Goal: Task Accomplishment & Management: Manage account settings

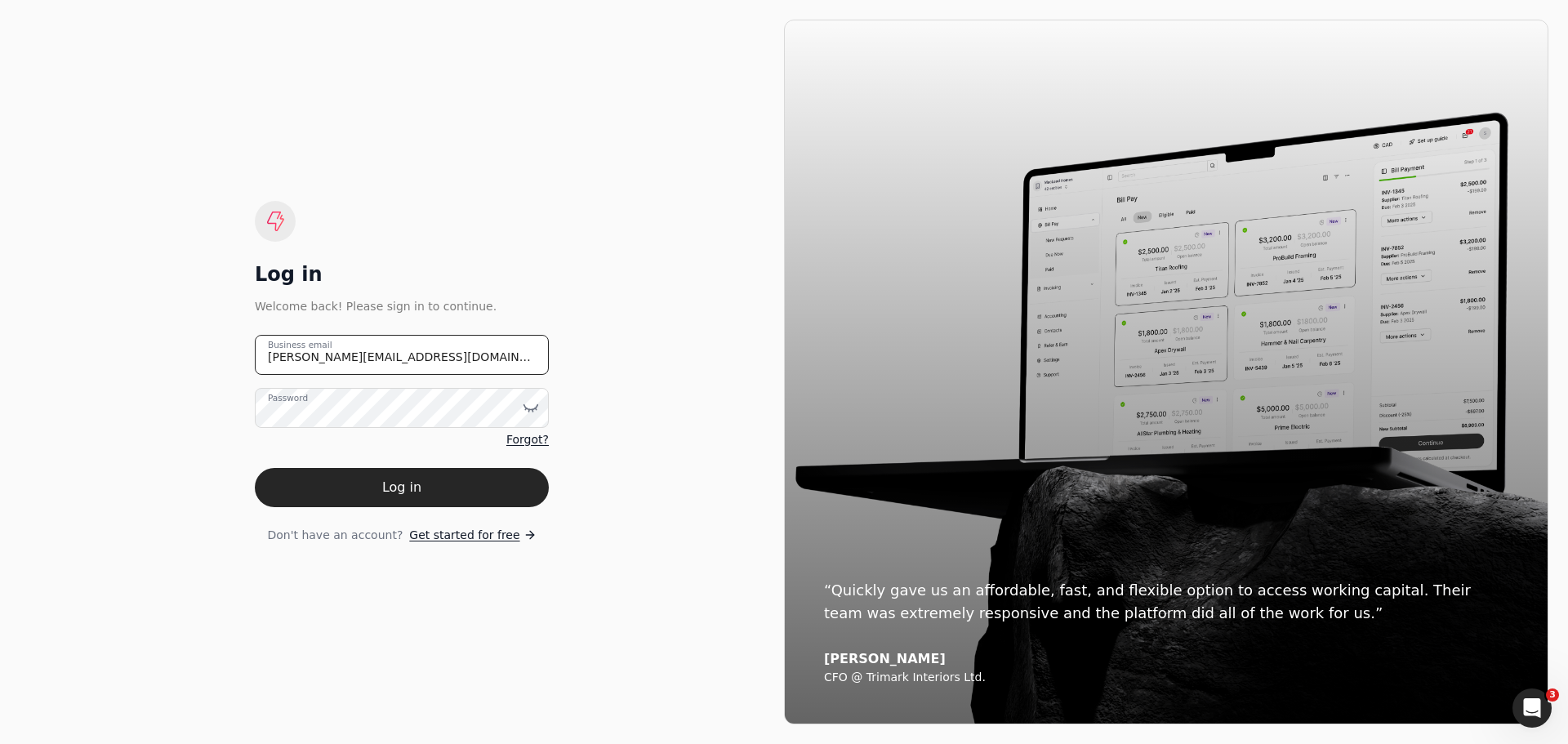
click at [444, 361] on email "[PERSON_NAME][EMAIL_ADDRESS][DOMAIN_NAME]" at bounding box center [402, 354] width 294 height 40
drag, startPoint x: 329, startPoint y: 354, endPoint x: 237, endPoint y: 355, distance: 92.0
click at [237, 355] on div "Log in Welcome back! Please sign in to continue. [PERSON_NAME][EMAIL_ADDRESS][D…" at bounding box center [401, 371] width 764 height 705
type email "[EMAIL_ADDRESS][DOMAIN_NAME]"
click at [532, 412] on icon at bounding box center [531, 407] width 17 height 17
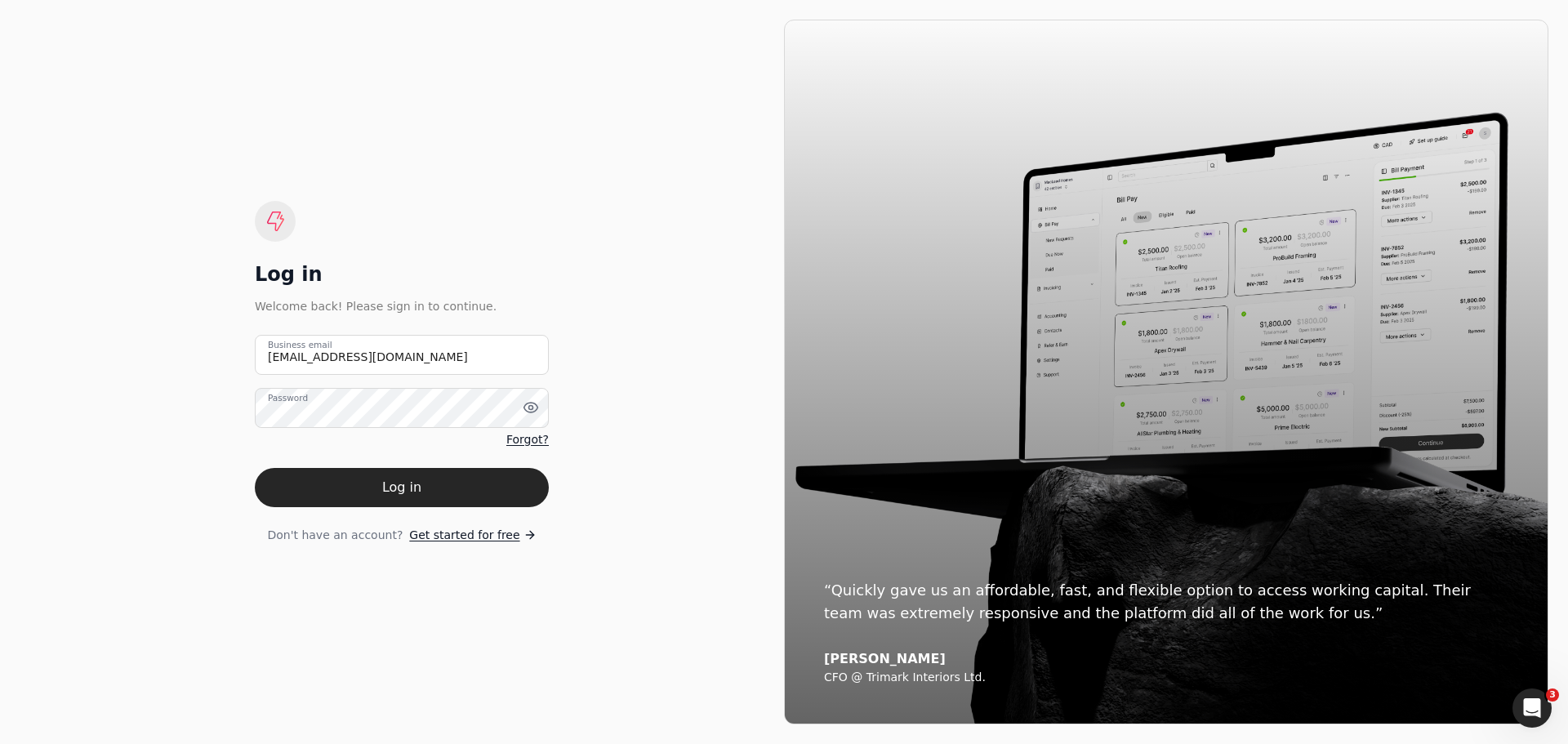
click at [648, 432] on div "Log in Welcome back! Please sign in to continue. [EMAIL_ADDRESS][DOMAIN_NAME] B…" at bounding box center [401, 371] width 764 height 705
click at [425, 488] on button "Log in" at bounding box center [402, 488] width 294 height 39
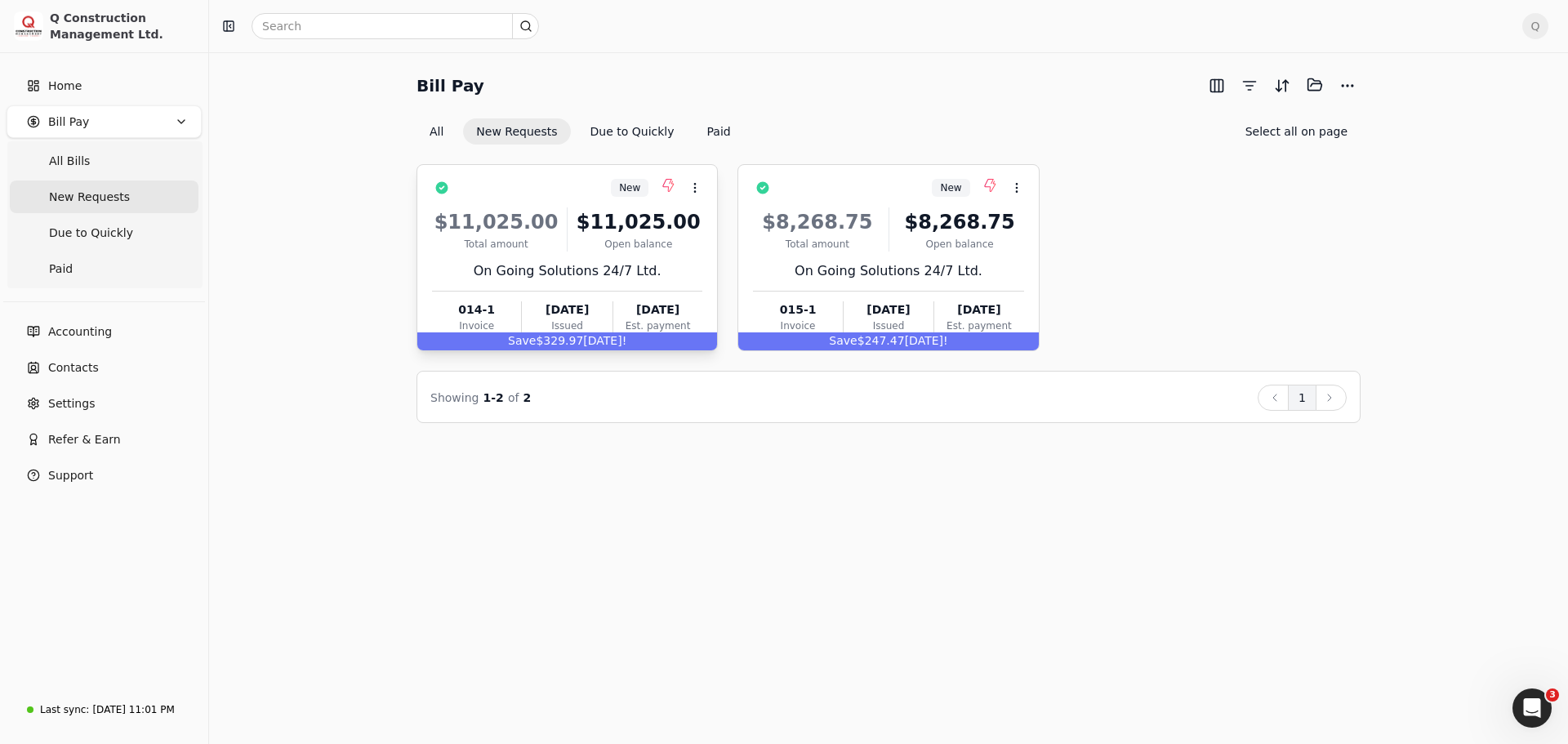
click at [688, 273] on div "On Going Solutions 24/7 Ltd." at bounding box center [566, 271] width 271 height 19
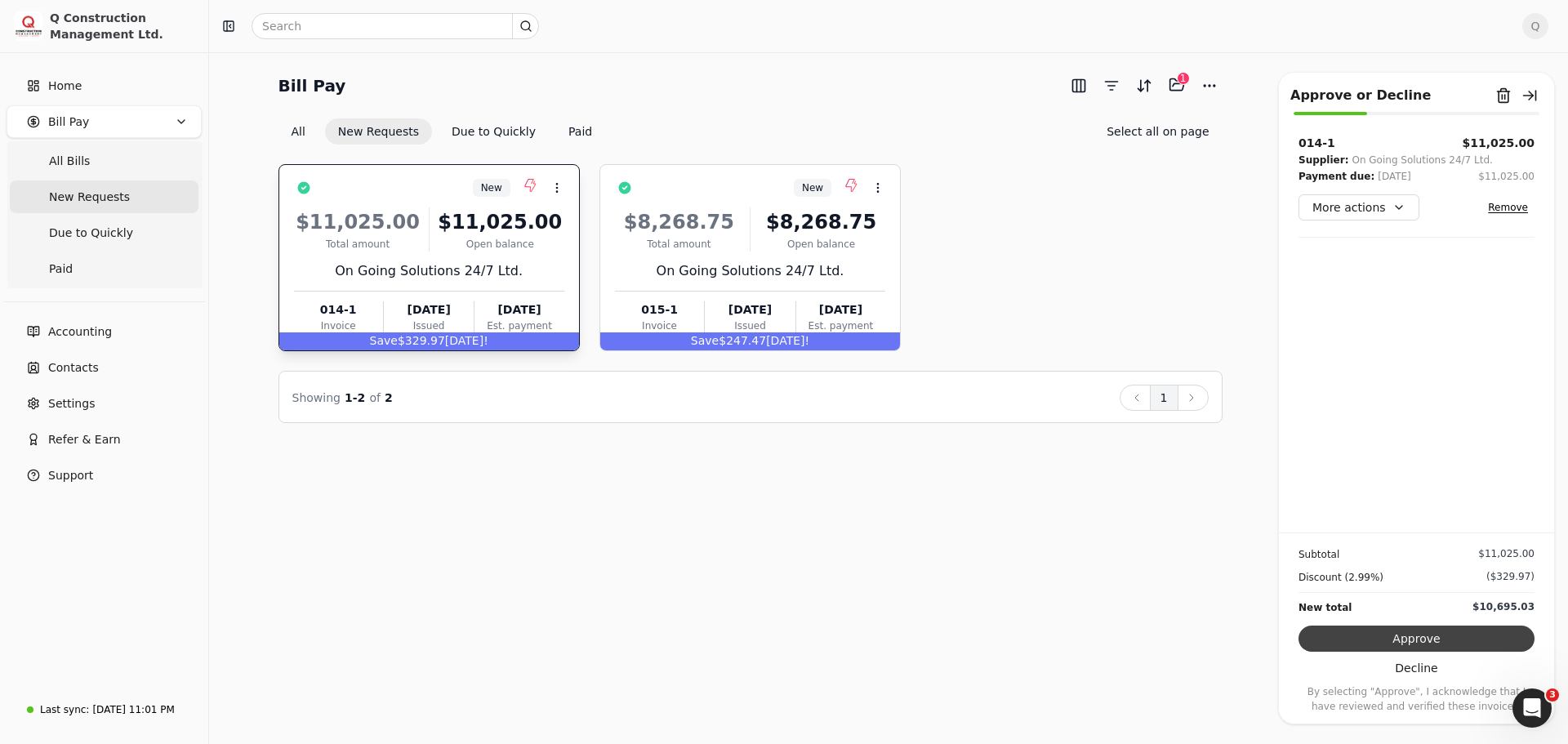
click at [1410, 638] on button "Approve" at bounding box center [1417, 639] width 236 height 26
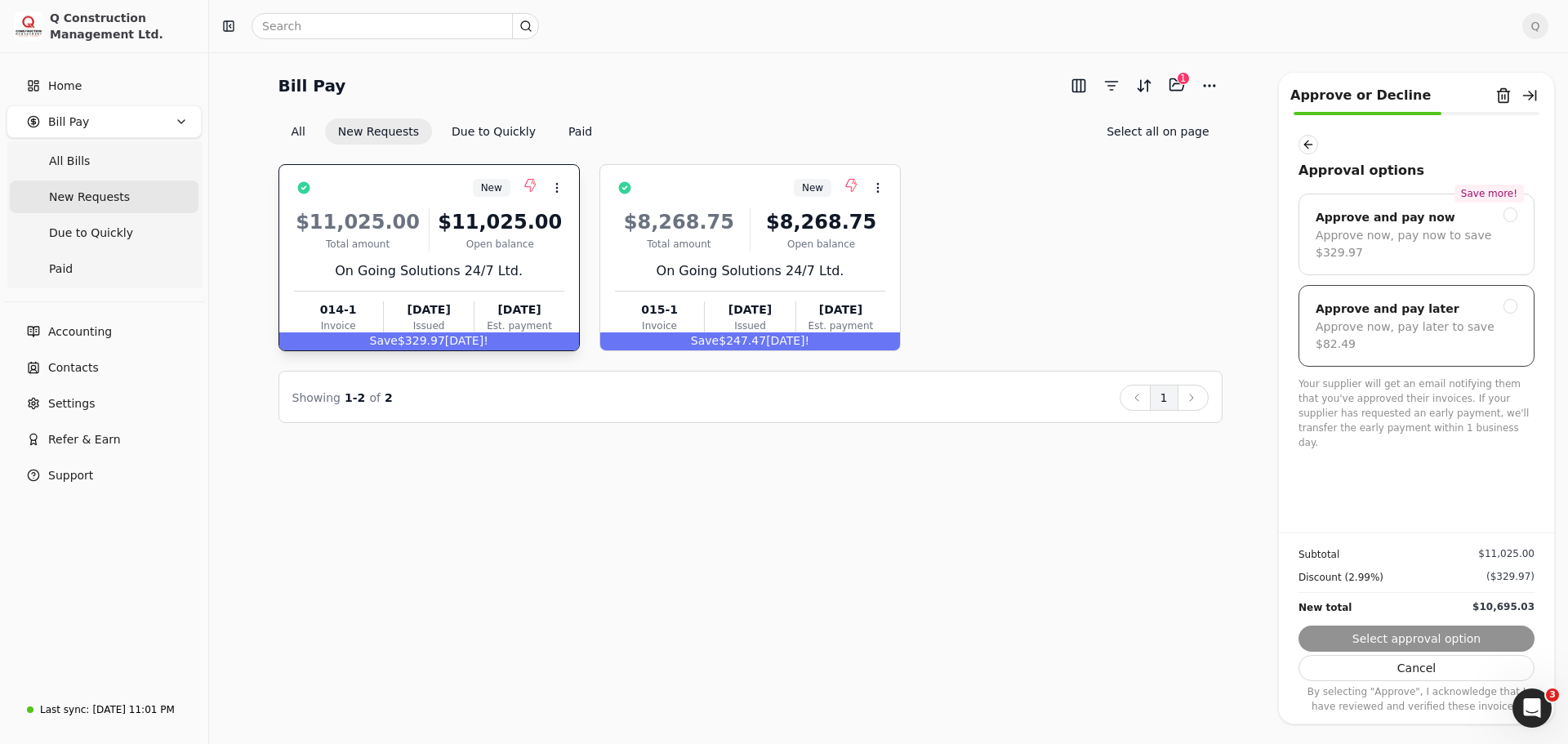
click at [1508, 298] on div at bounding box center [1510, 305] width 15 height 15
click at [1416, 636] on button "Submit approval" at bounding box center [1417, 639] width 236 height 26
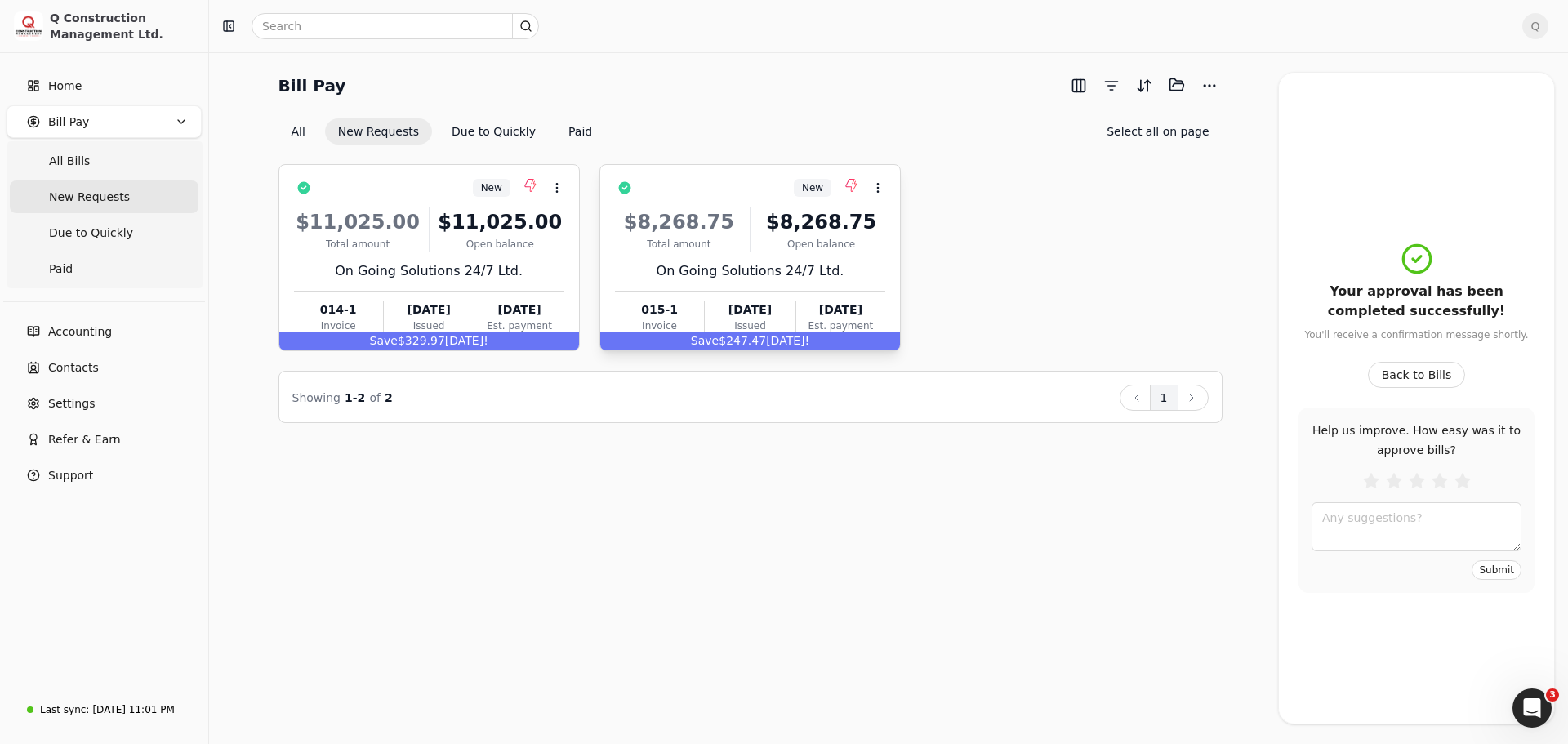
click at [853, 268] on div "On Going Solutions 24/7 Ltd." at bounding box center [749, 271] width 271 height 19
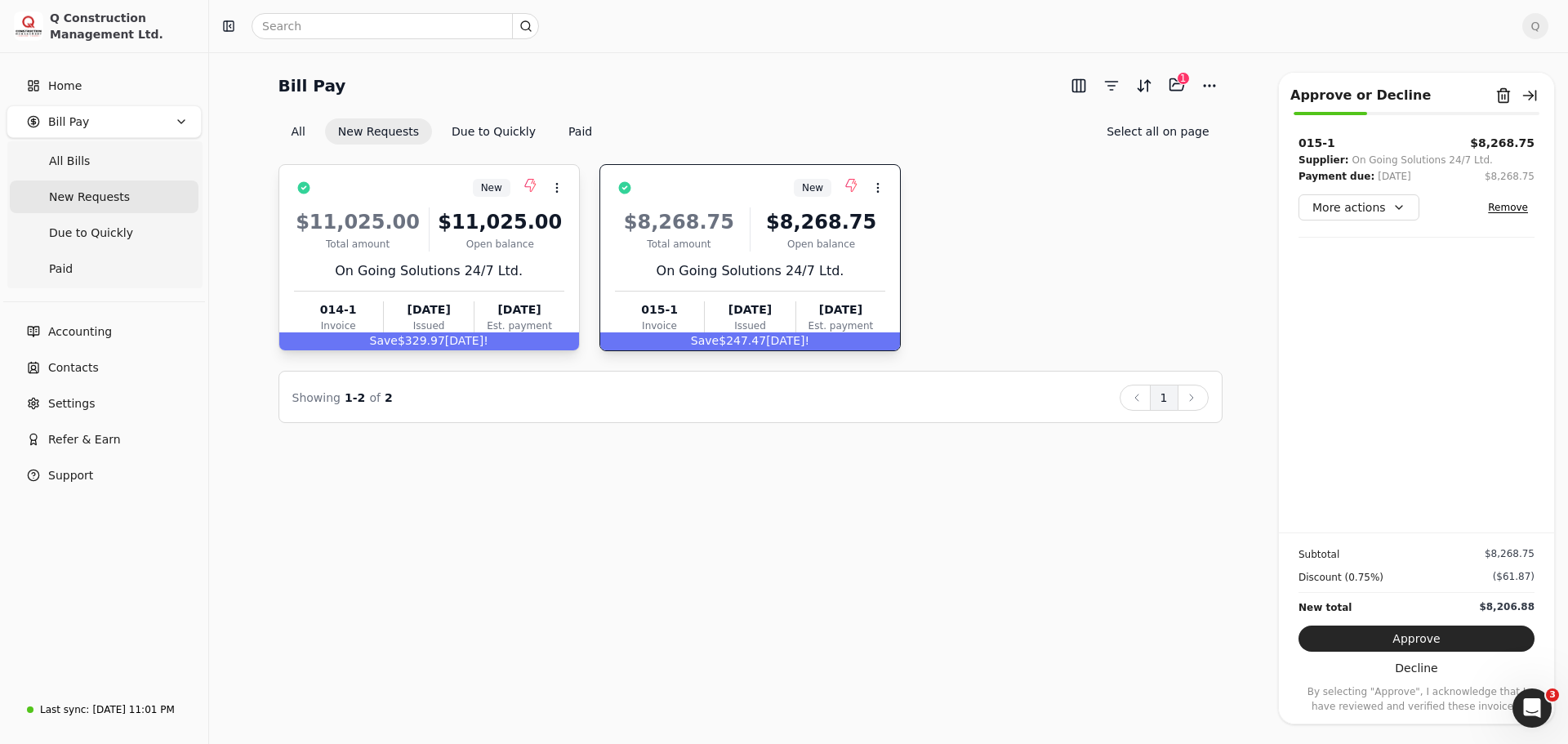
click at [533, 262] on div "On Going Solutions 24/7 Ltd." at bounding box center [429, 271] width 271 height 19
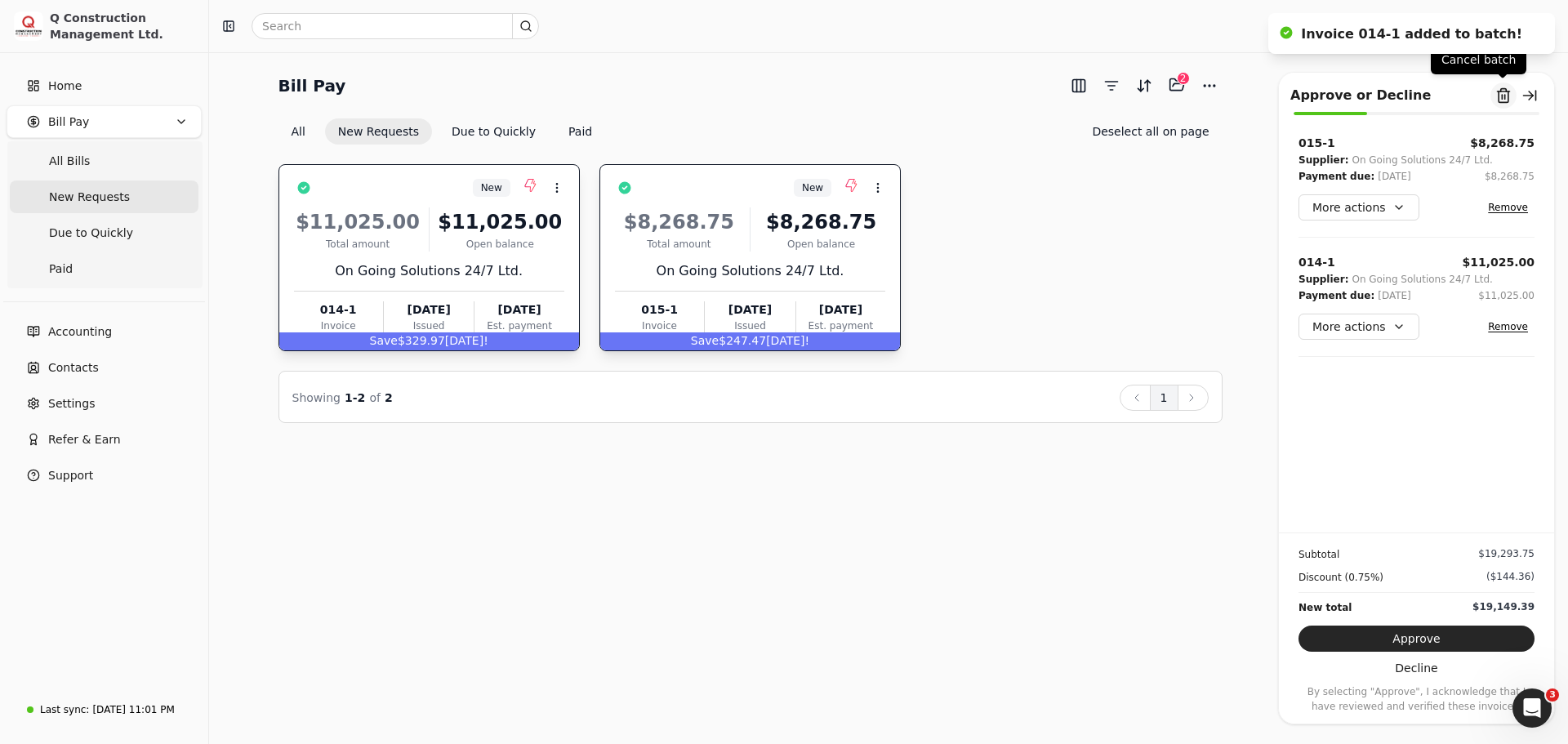
click at [1503, 97] on button "Remove from batch" at bounding box center [1503, 95] width 26 height 26
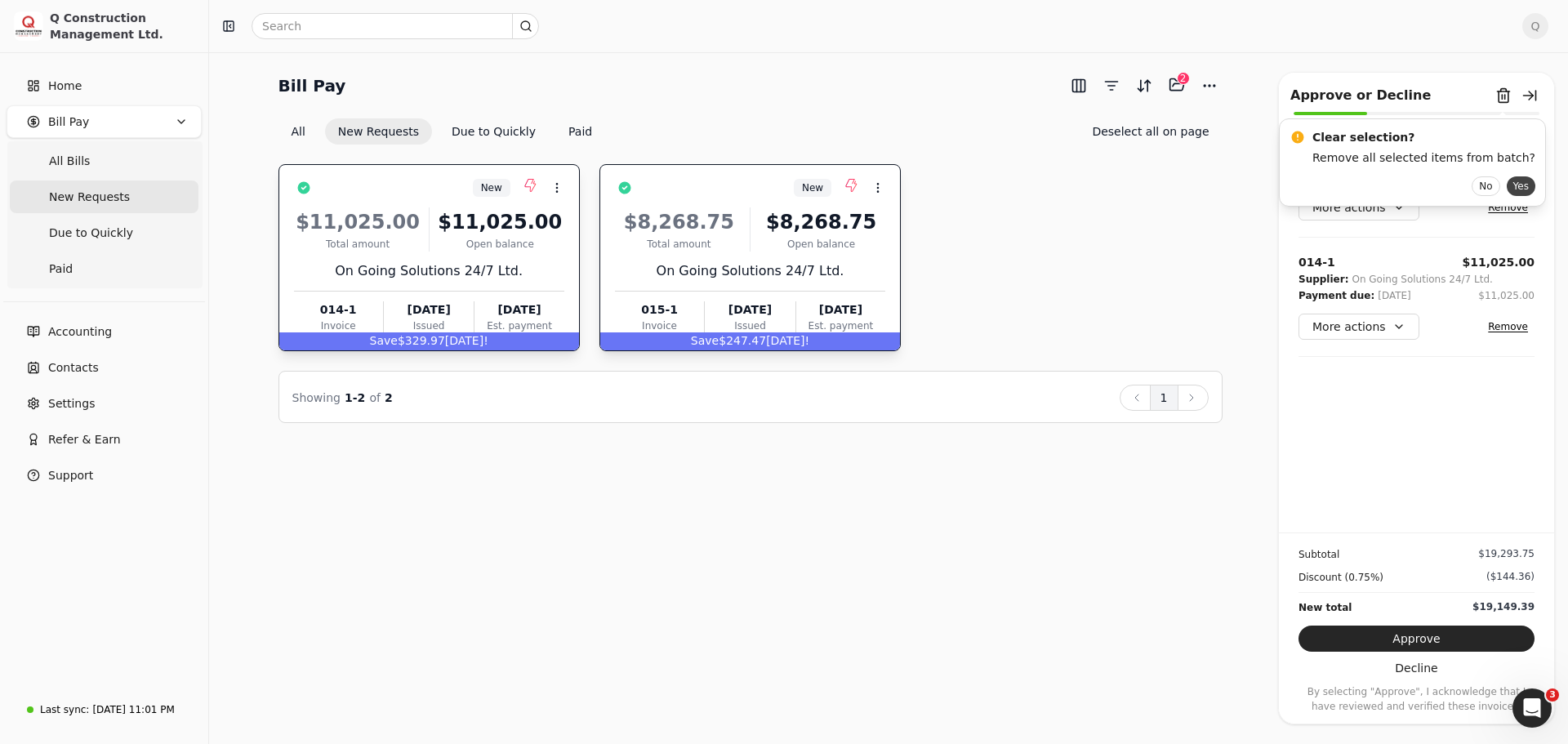
click at [1507, 186] on button "Yes" at bounding box center [1521, 186] width 29 height 19
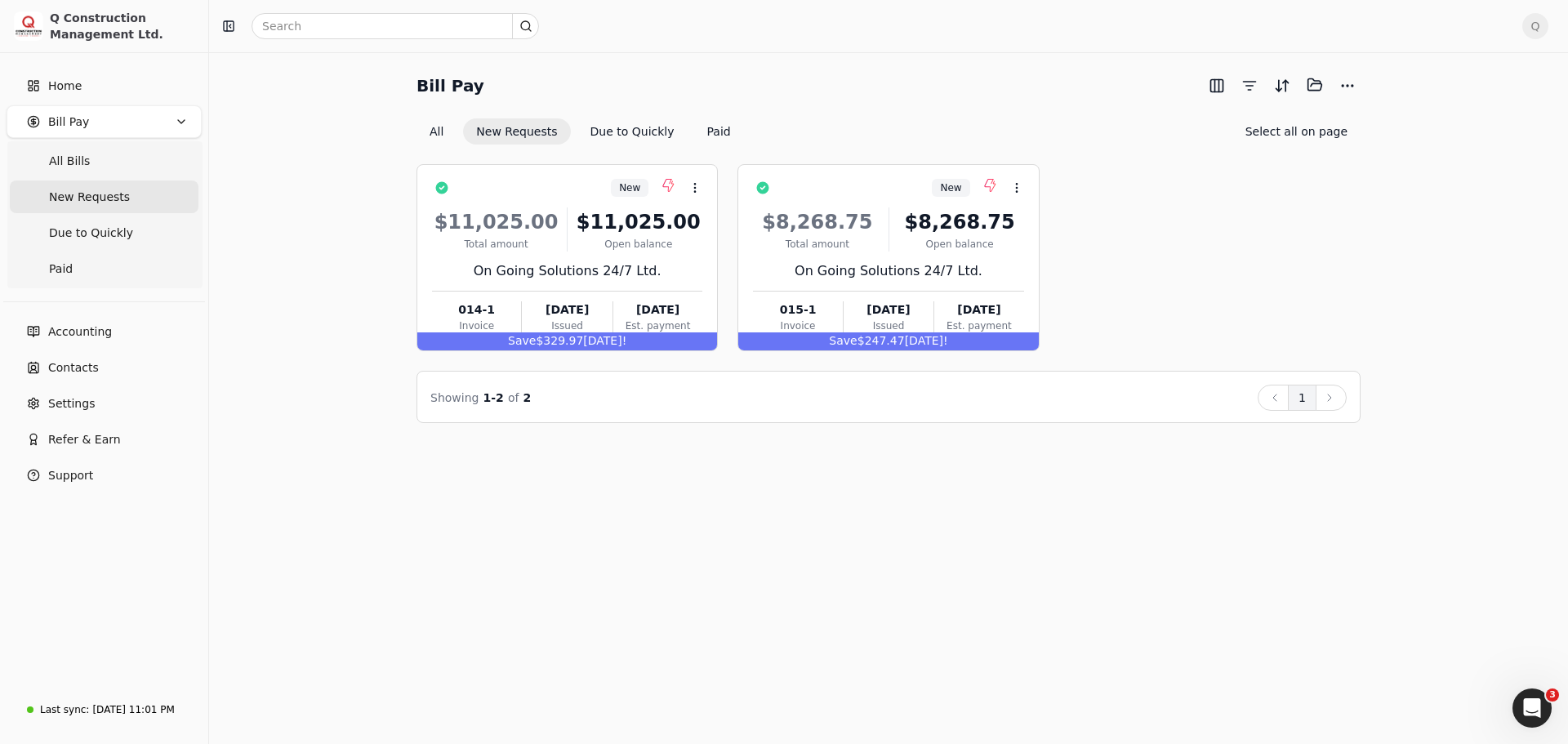
click at [1136, 269] on div "New Context Menu Button $11,025.00 Total amount $11,025.00 Open balance On Goin…" at bounding box center [889, 257] width 944 height 187
click at [694, 263] on div "On Going Solutions 24/7 Ltd." at bounding box center [566, 271] width 271 height 19
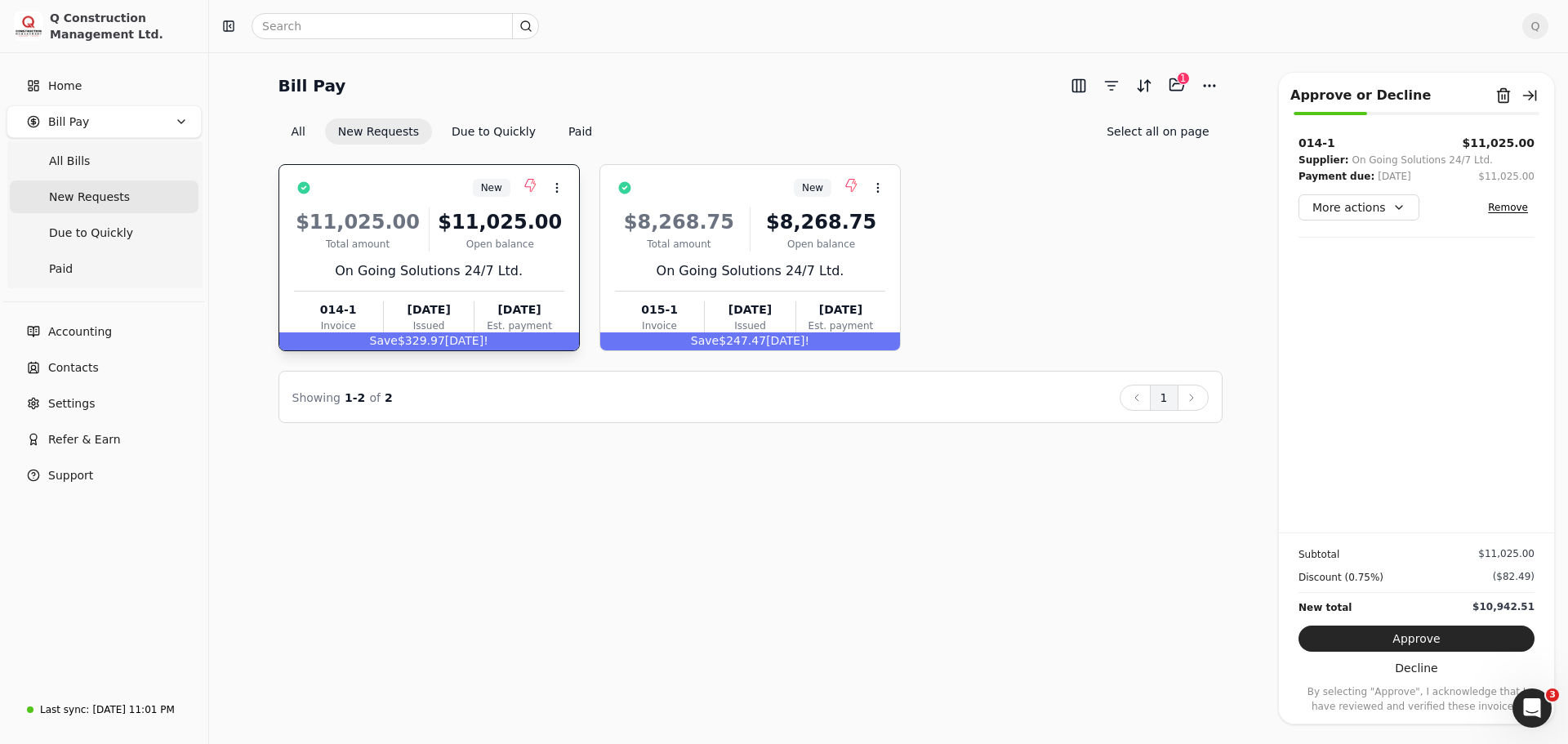
click at [541, 258] on div "$11,025.00 Total amount $11,025.00 Open balance On Going Solutions 24/7 Ltd. 01…" at bounding box center [429, 268] width 271 height 140
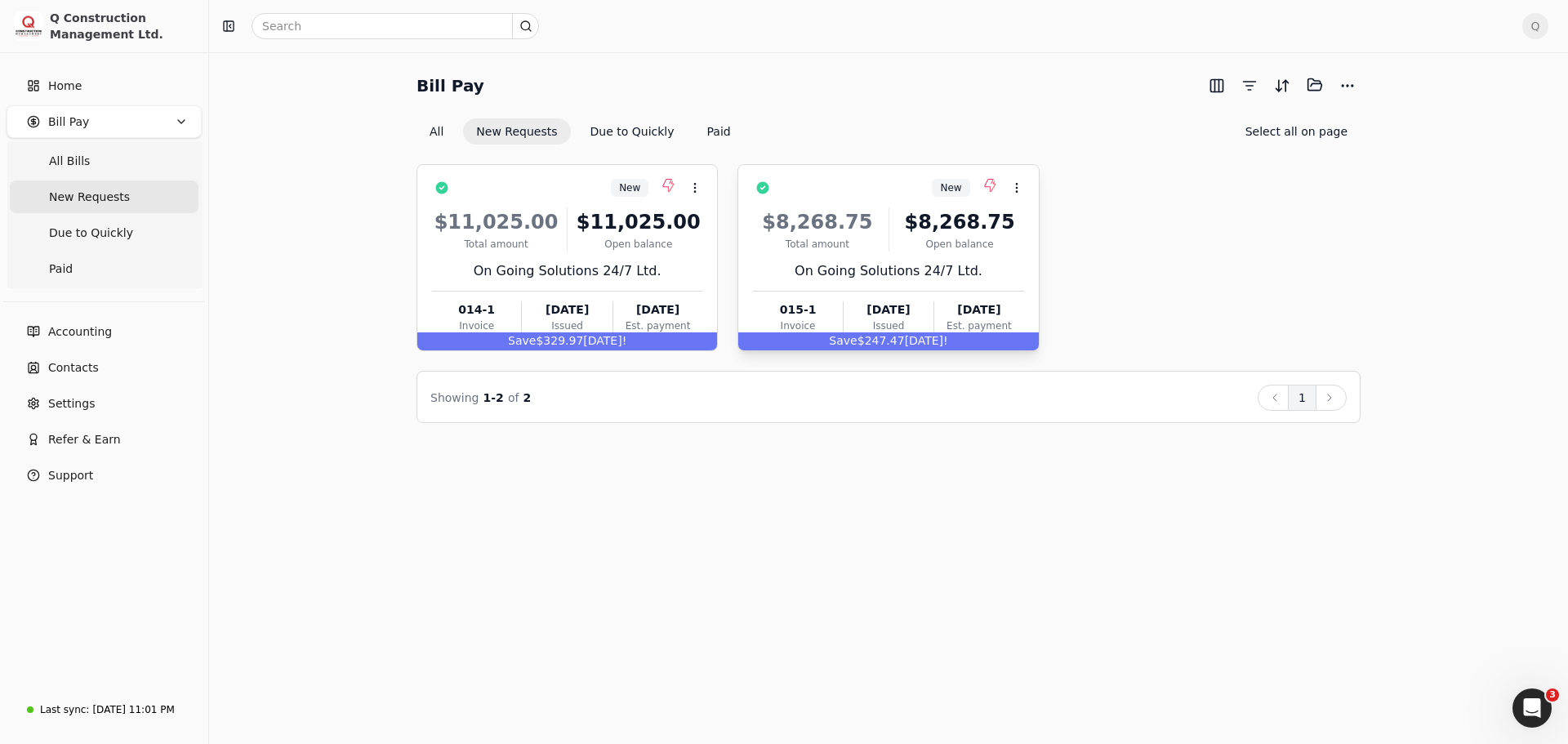
click at [981, 266] on div "On Going Solutions 24/7 Ltd." at bounding box center [888, 271] width 271 height 19
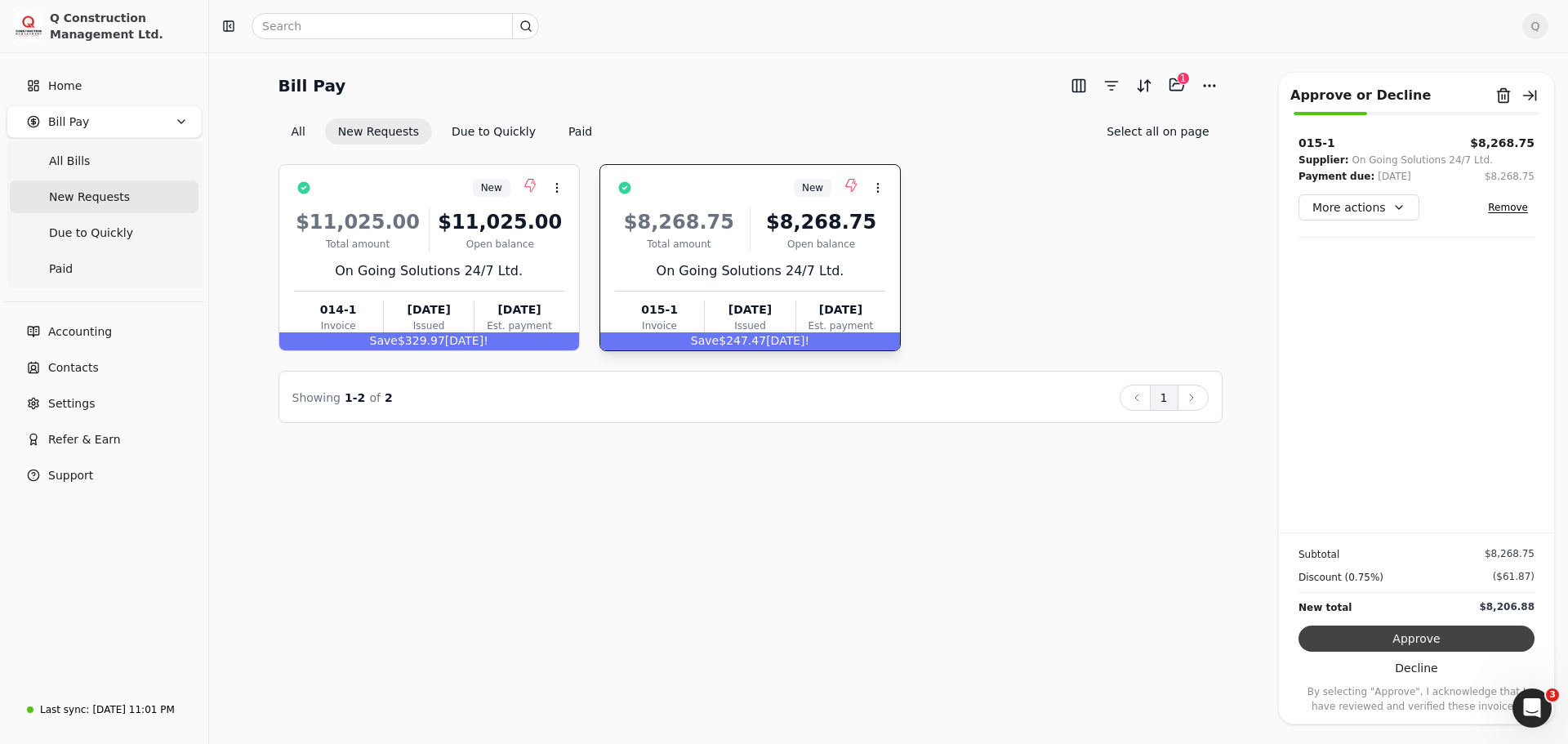
click at [1401, 639] on button "Approve" at bounding box center [1417, 639] width 236 height 26
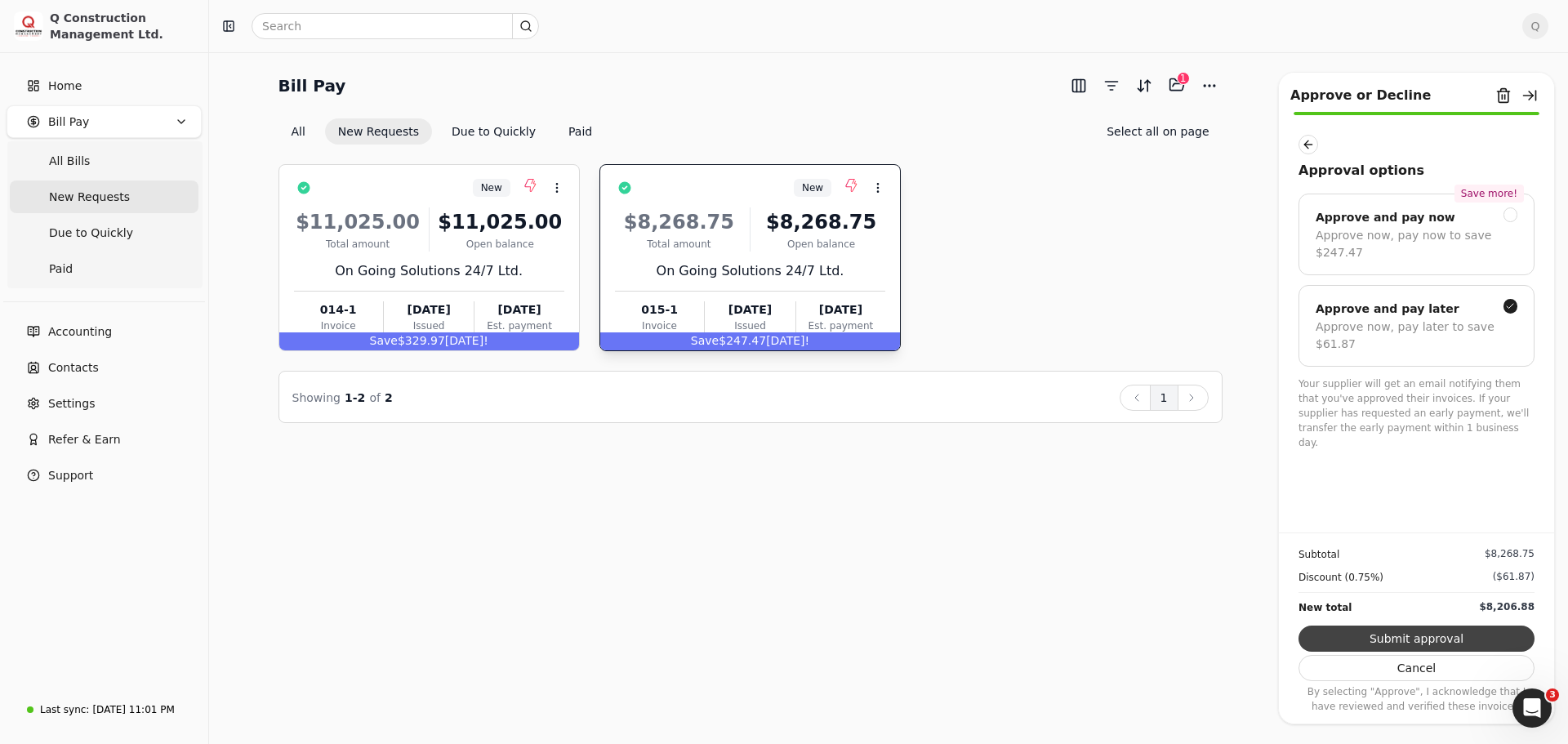
click at [1413, 638] on button "Submit approval" at bounding box center [1417, 639] width 236 height 26
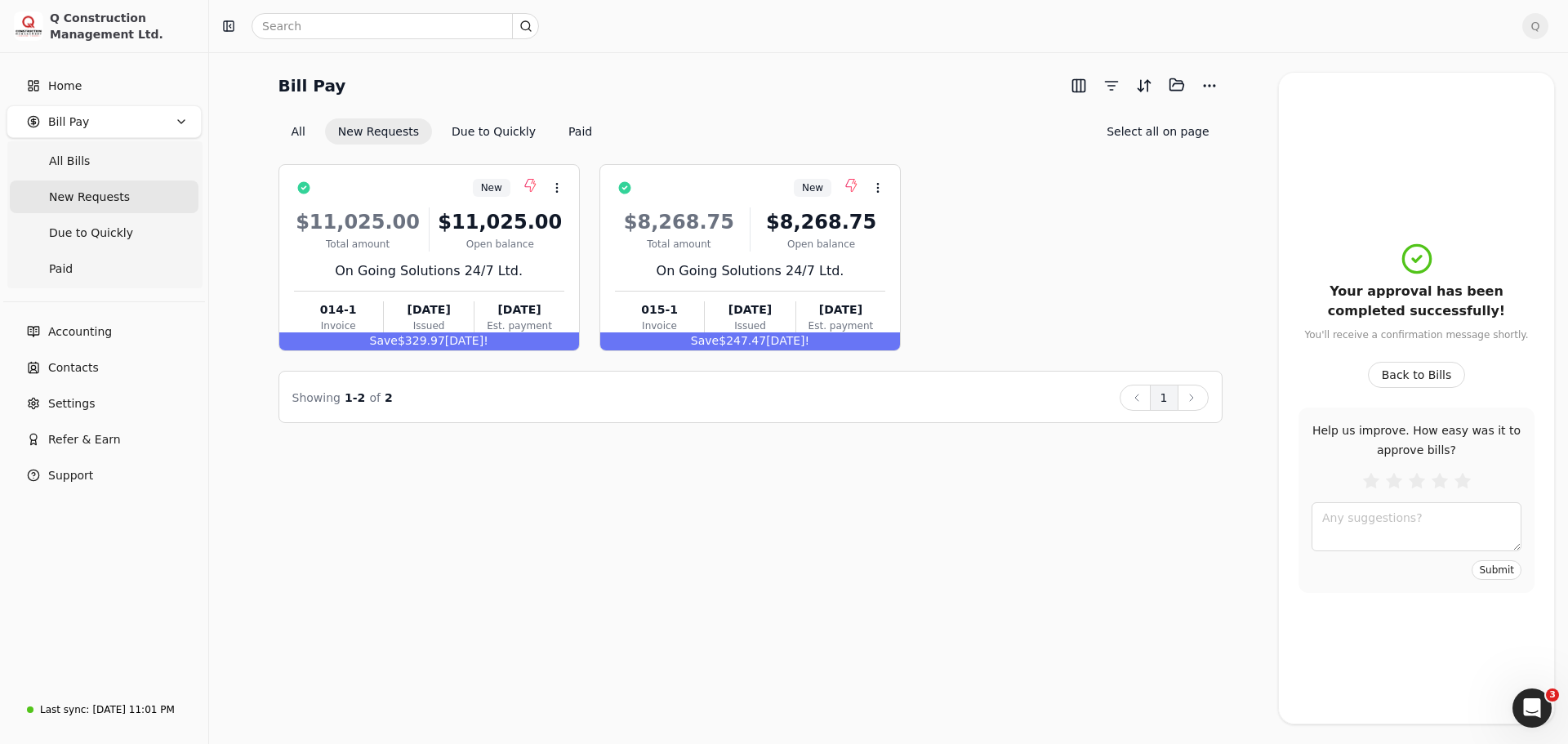
click at [833, 516] on div "Bill Pay Selected items: 0 All New Requests Due to Quickly Paid Select all on p…" at bounding box center [889, 398] width 1359 height 691
click at [187, 122] on icon "button" at bounding box center [181, 122] width 13 height 13
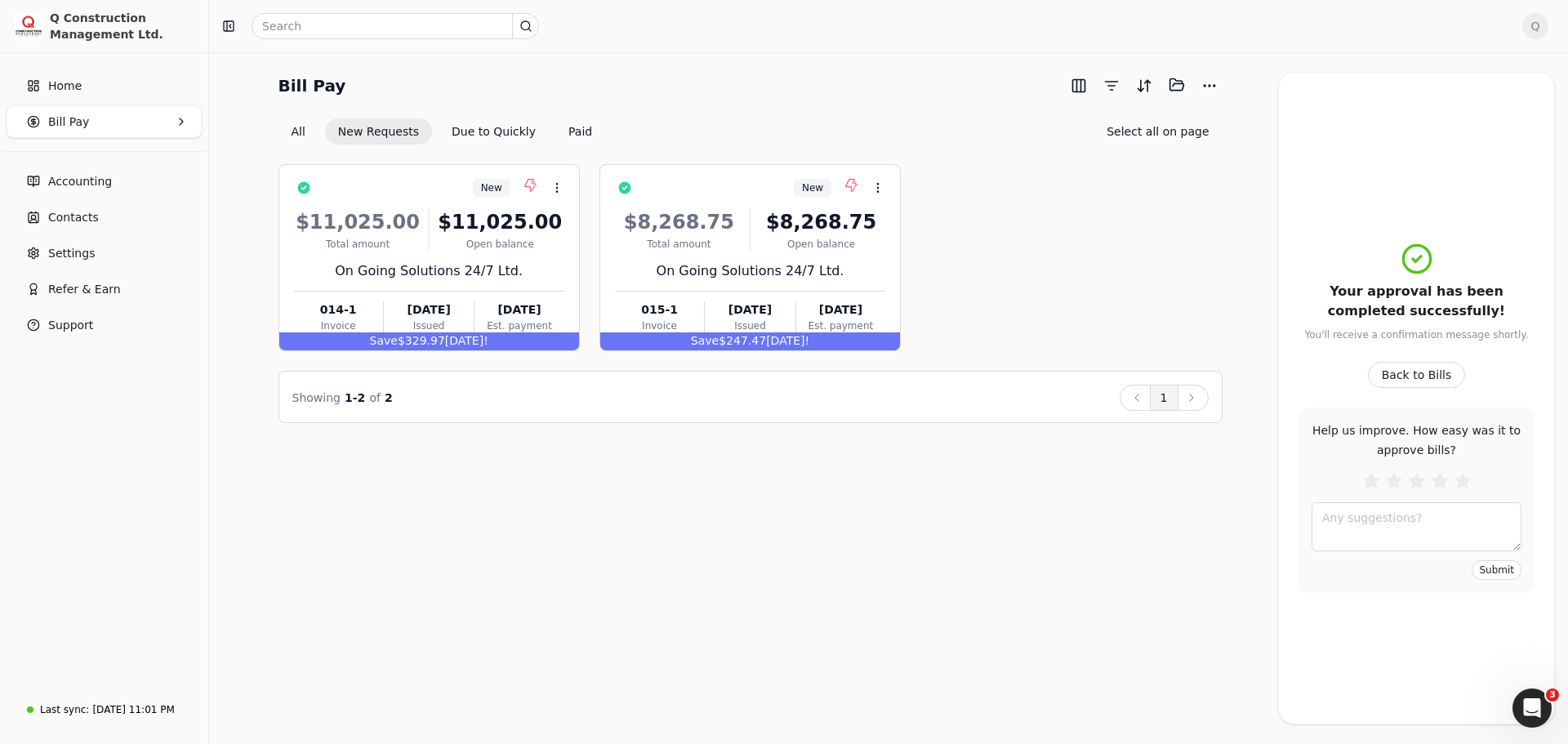
click at [169, 118] on Pay "Bill Pay" at bounding box center [103, 121] width 195 height 32
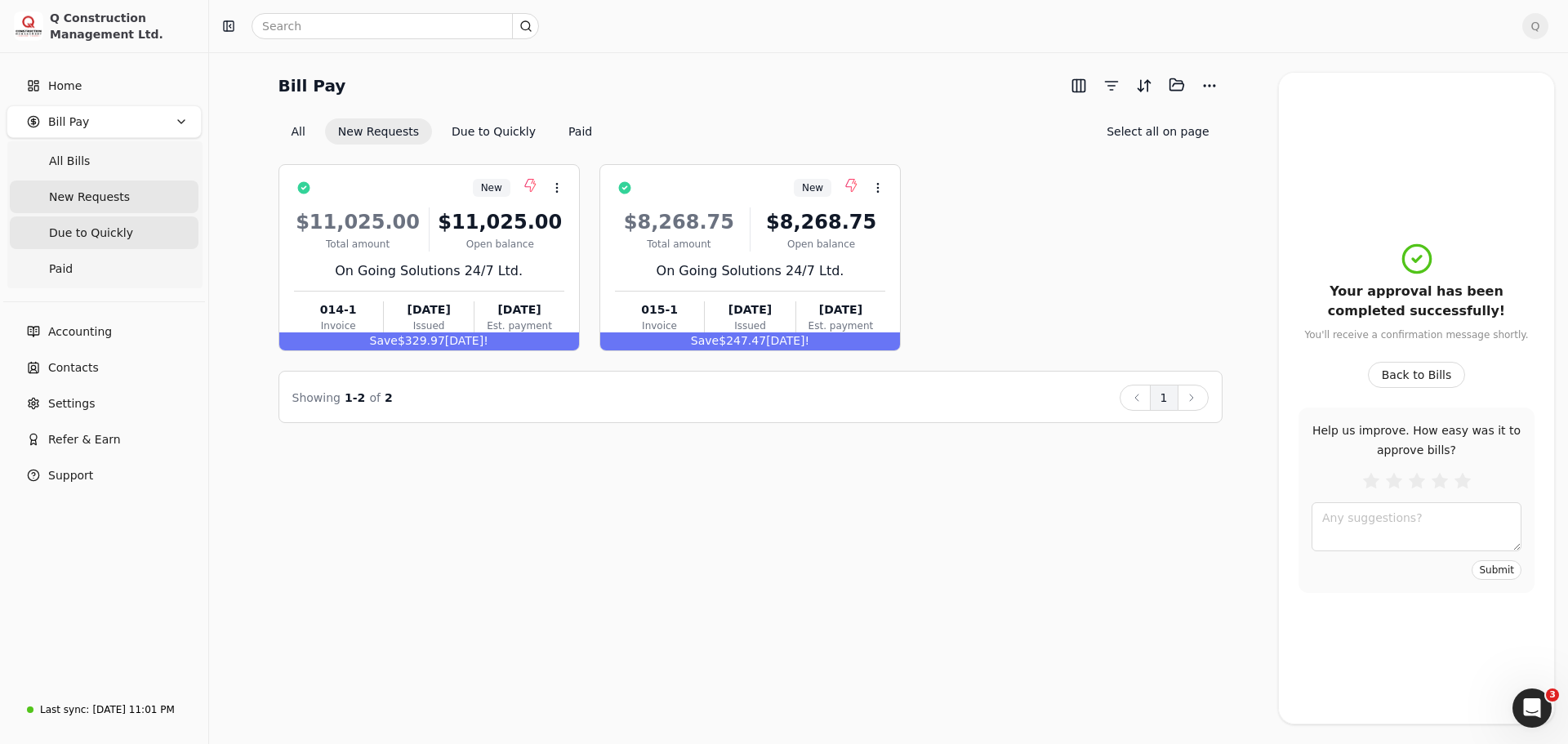
click at [107, 230] on span "Due to Quickly" at bounding box center [91, 234] width 84 height 18
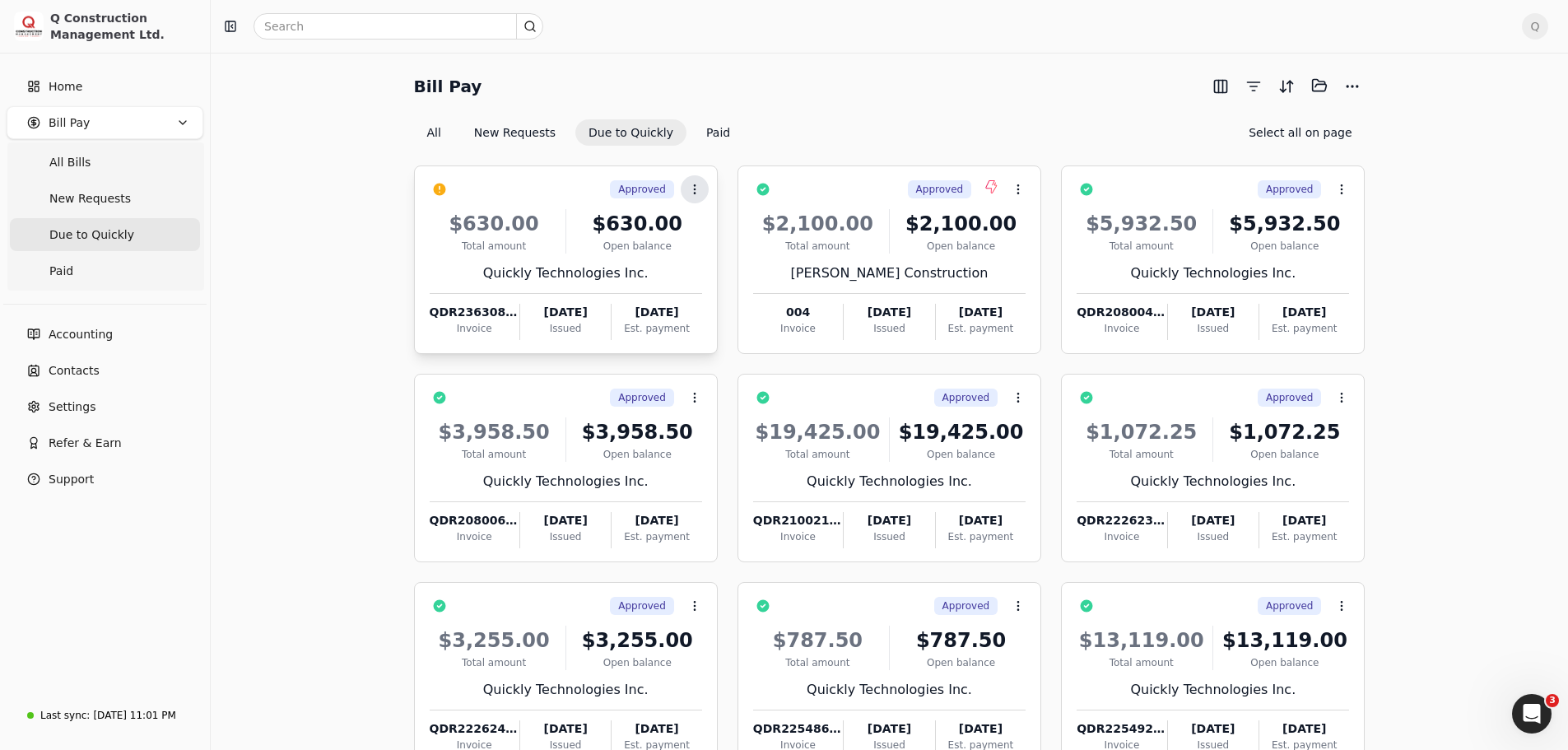
click at [694, 189] on circle at bounding box center [694, 189] width 1 height 1
click at [730, 297] on span "Push vendor swap" at bounding box center [757, 297] width 104 height 18
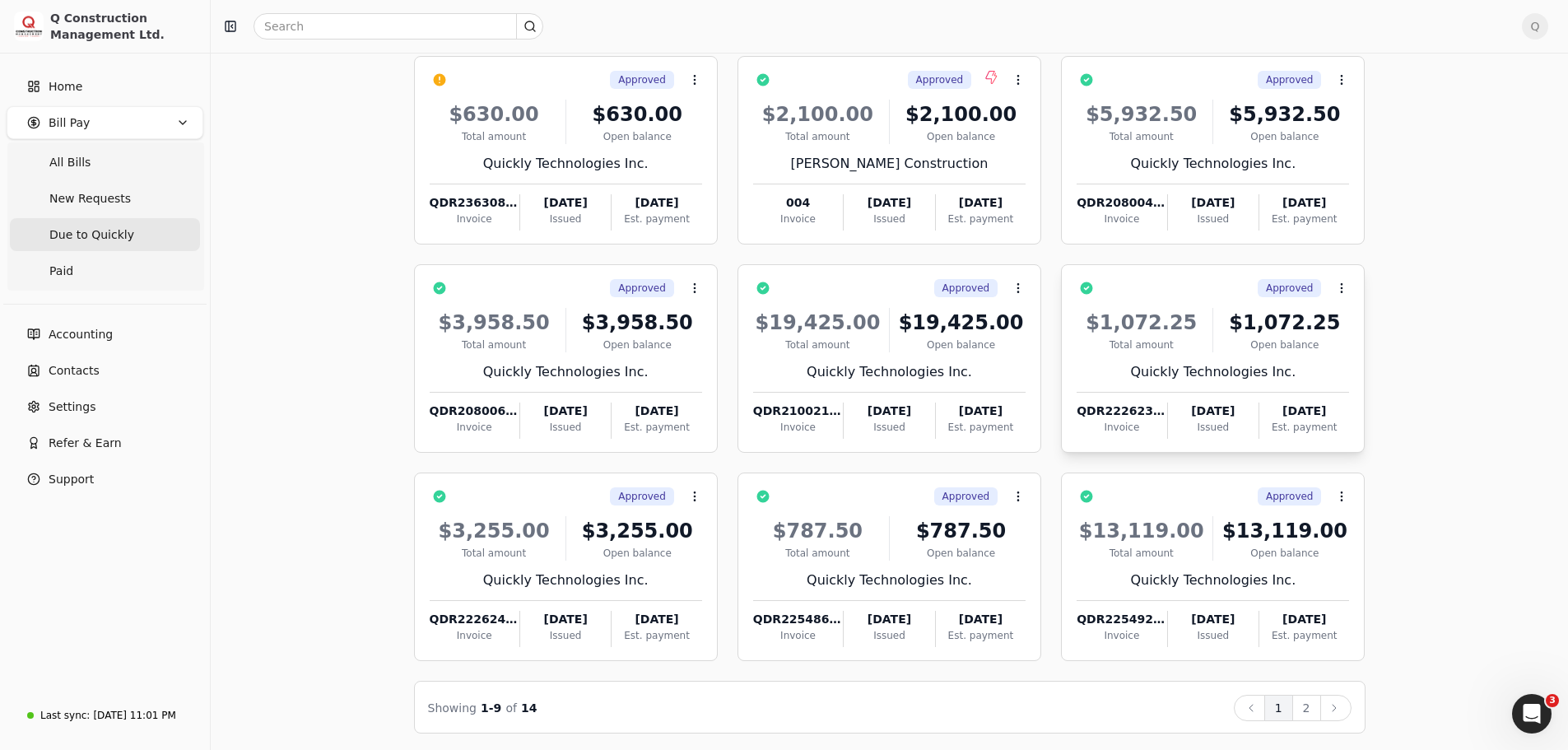
scroll to position [112, 0]
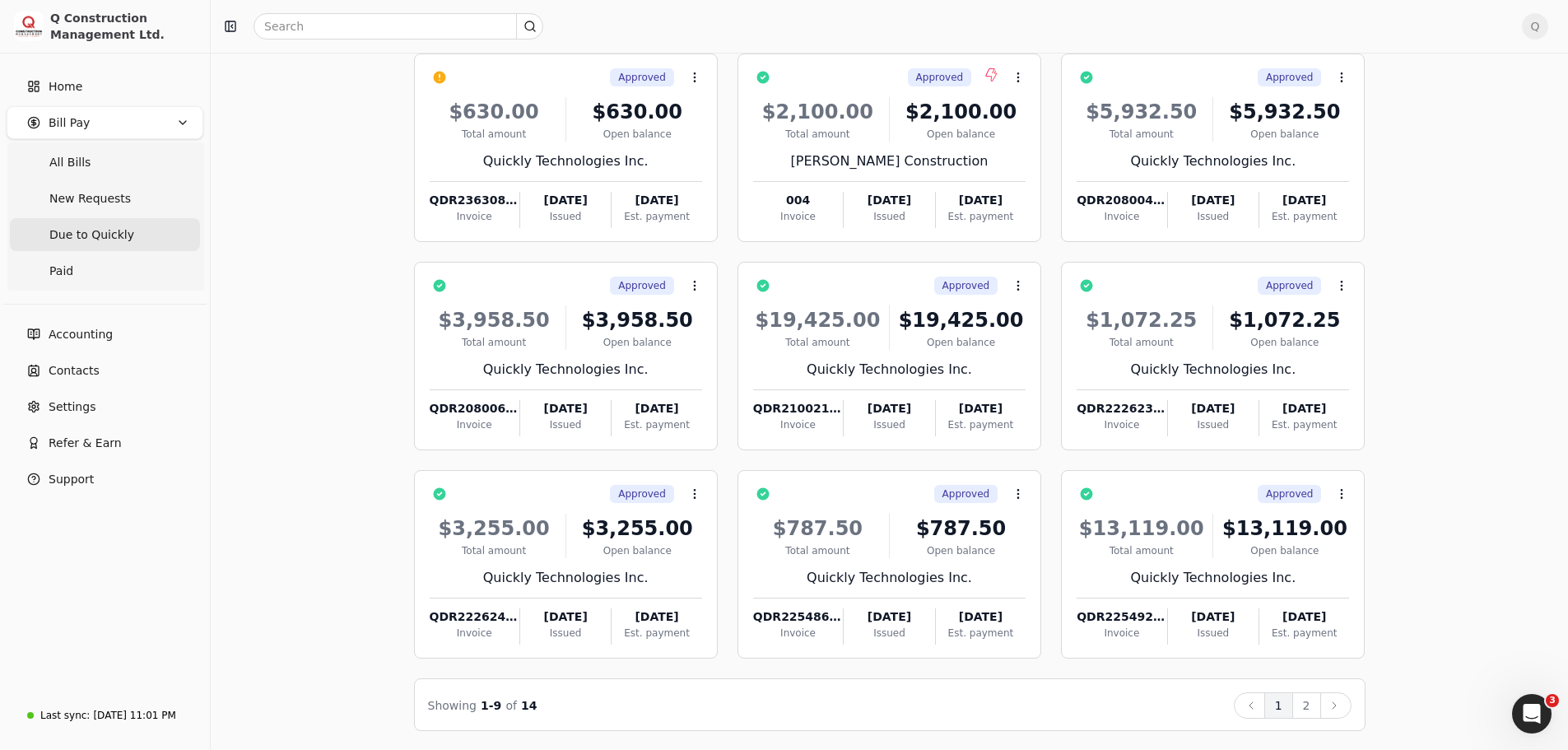
click at [1328, 710] on button "Next" at bounding box center [1335, 706] width 31 height 26
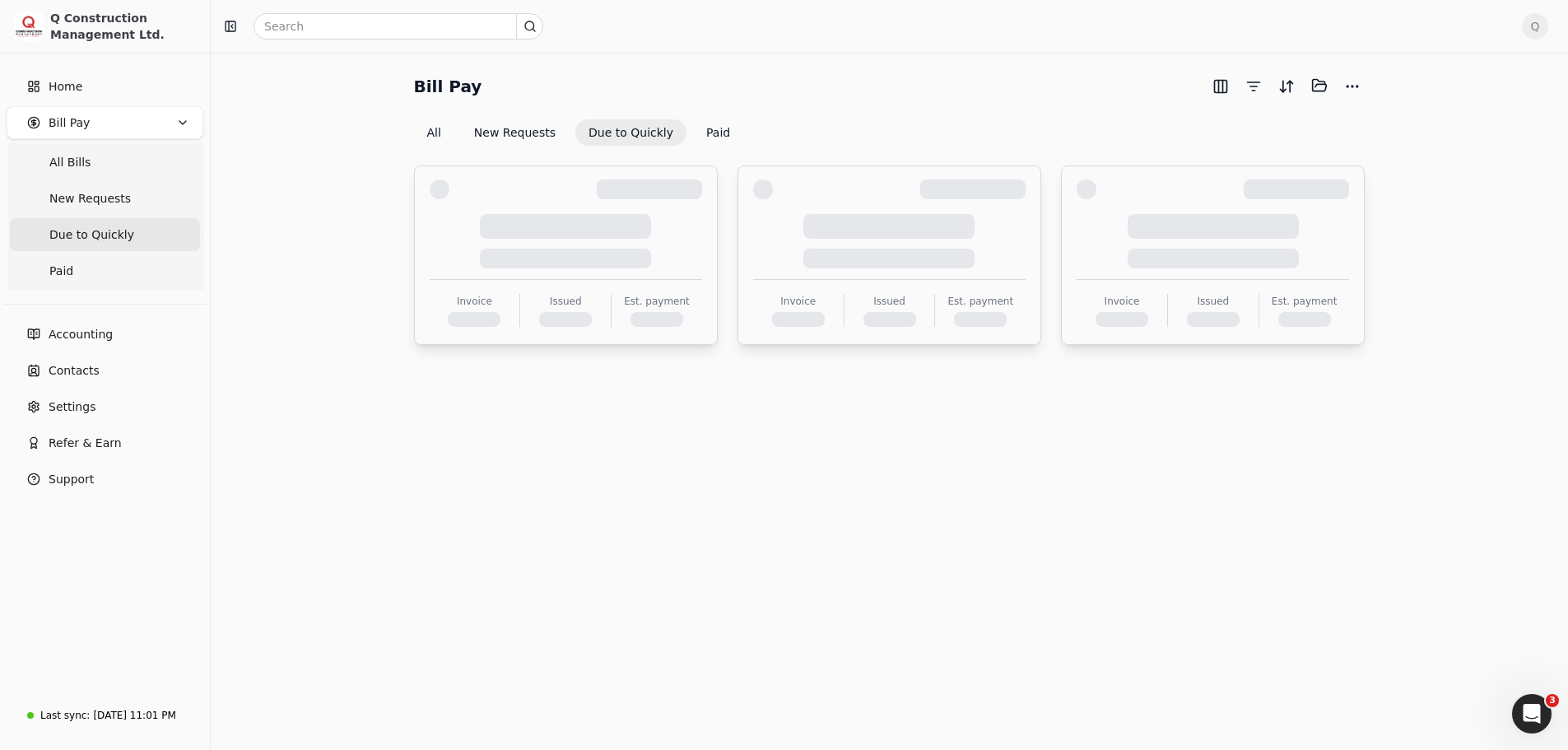
scroll to position [0, 0]
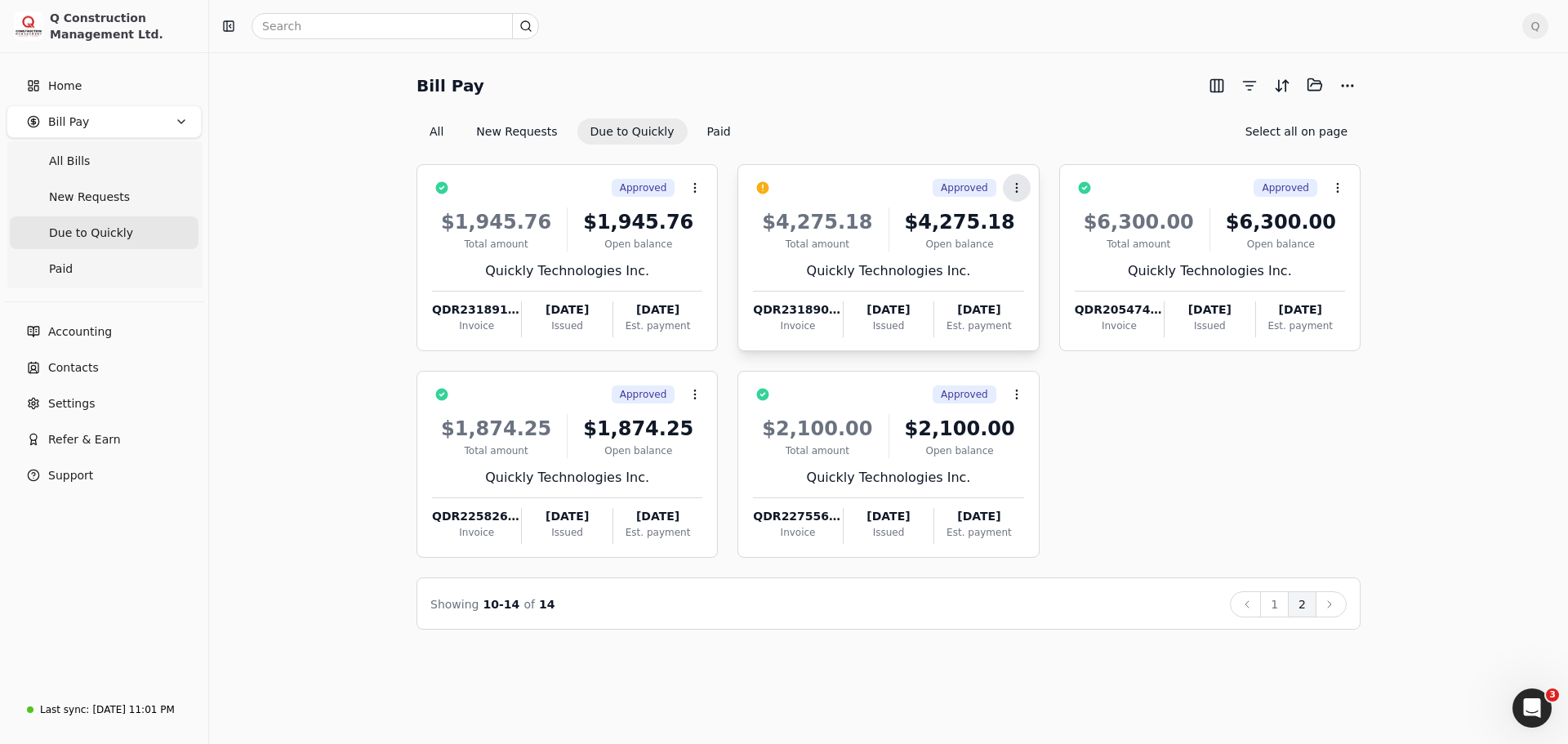
click at [1015, 188] on icon at bounding box center [1016, 187] width 13 height 13
click at [1041, 292] on span "Push vendor swap" at bounding box center [1079, 295] width 103 height 18
click at [1344, 192] on icon at bounding box center [1338, 187] width 13 height 13
click at [1013, 399] on icon at bounding box center [1016, 394] width 13 height 13
click at [693, 397] on icon at bounding box center [694, 394] width 13 height 13
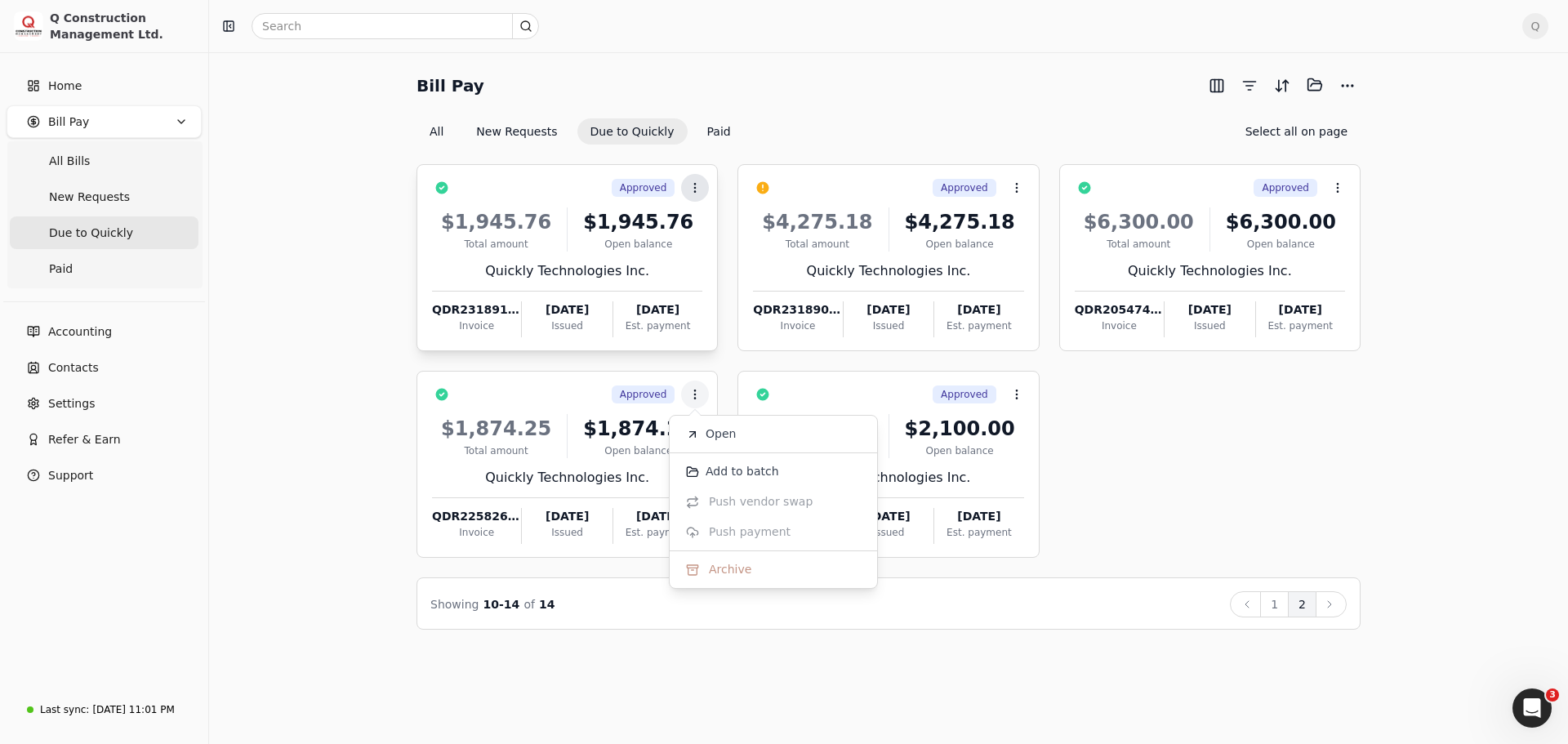
click at [690, 191] on icon at bounding box center [694, 187] width 13 height 13
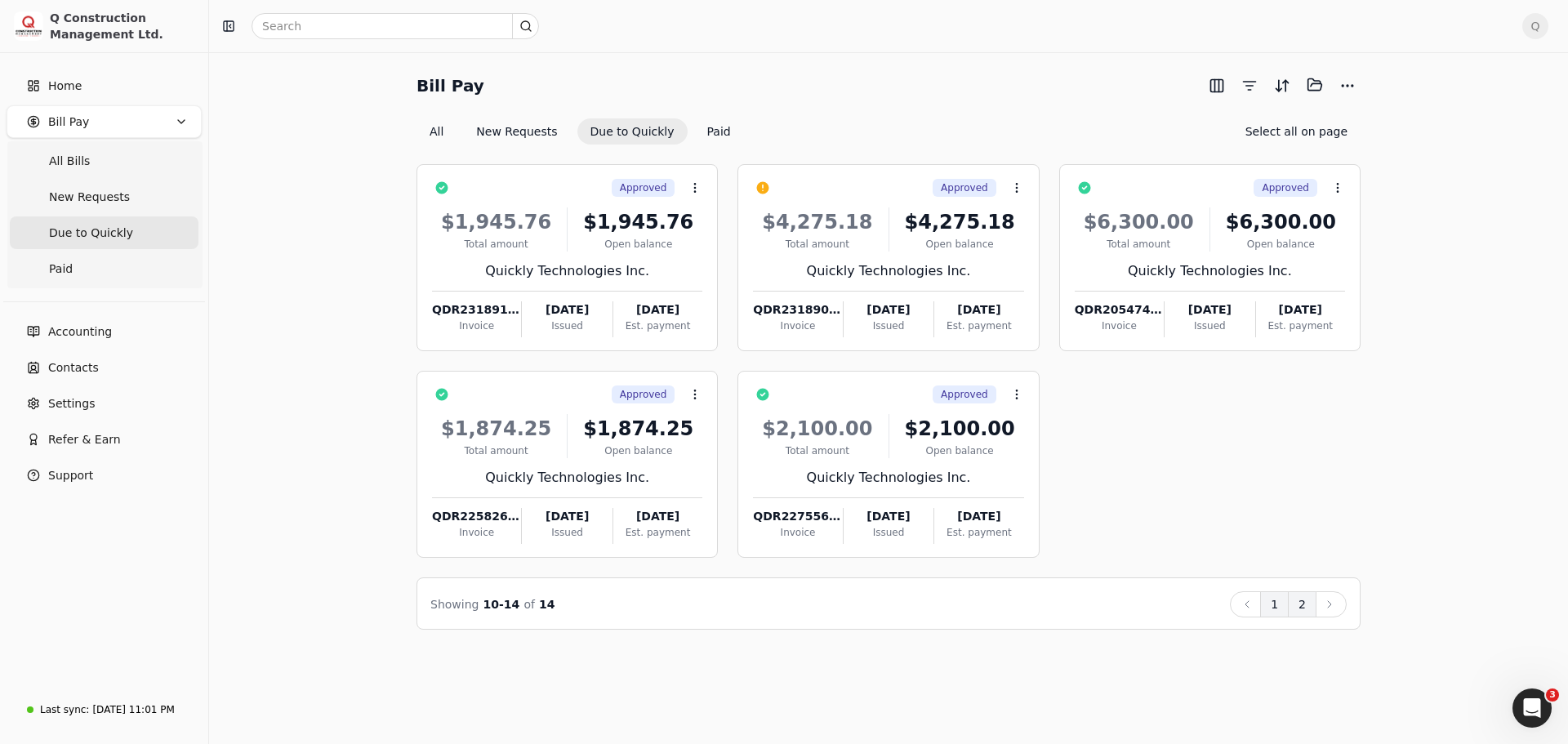
click at [1268, 604] on button "1" at bounding box center [1274, 604] width 29 height 26
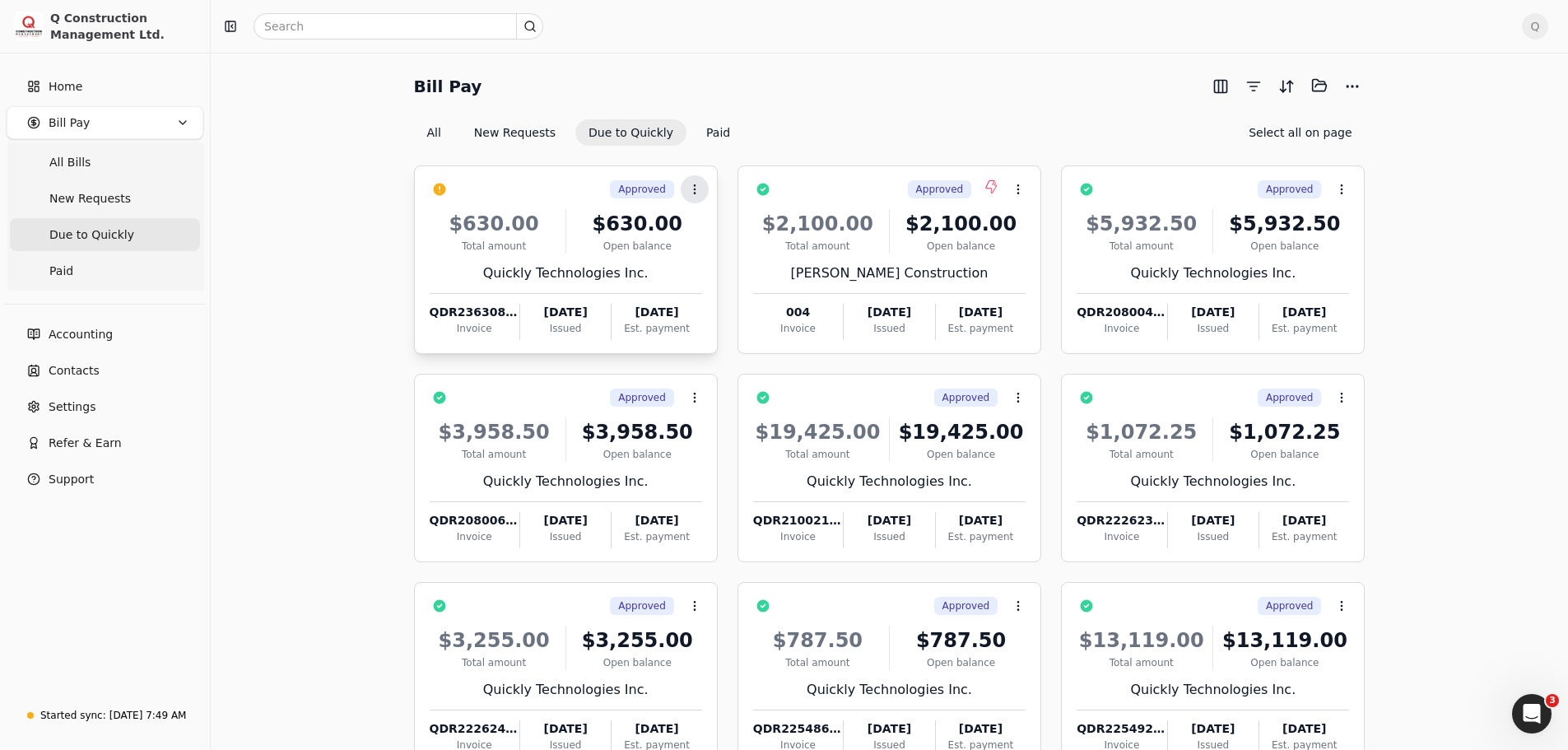
click at [697, 192] on icon at bounding box center [694, 189] width 13 height 13
click at [1016, 183] on icon at bounding box center [1017, 189] width 13 height 13
click at [1339, 193] on icon at bounding box center [1341, 189] width 13 height 13
click at [696, 405] on button "Context Menu Button" at bounding box center [694, 398] width 28 height 28
click at [1017, 398] on icon at bounding box center [1017, 397] width 13 height 13
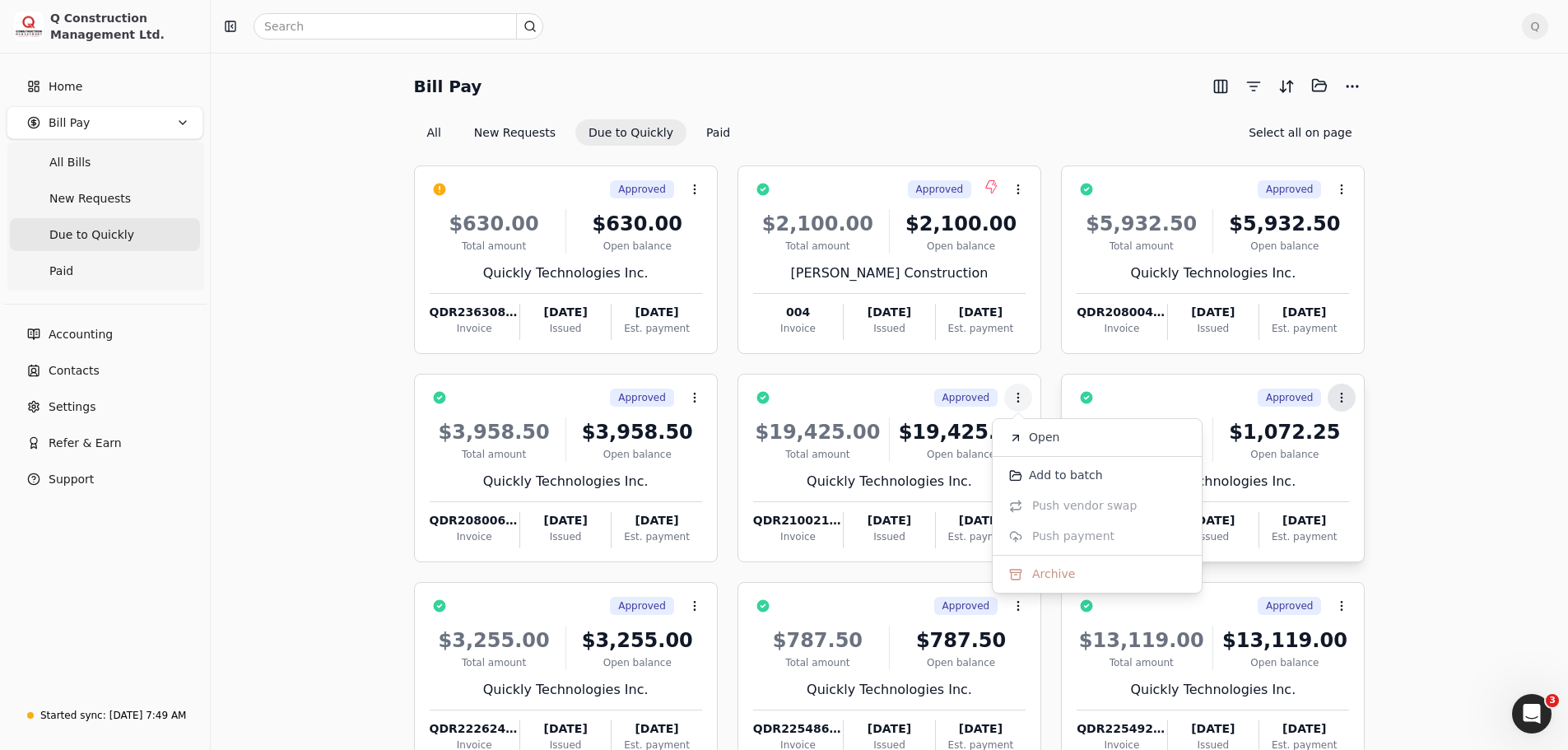
click at [1339, 401] on icon at bounding box center [1341, 397] width 13 height 13
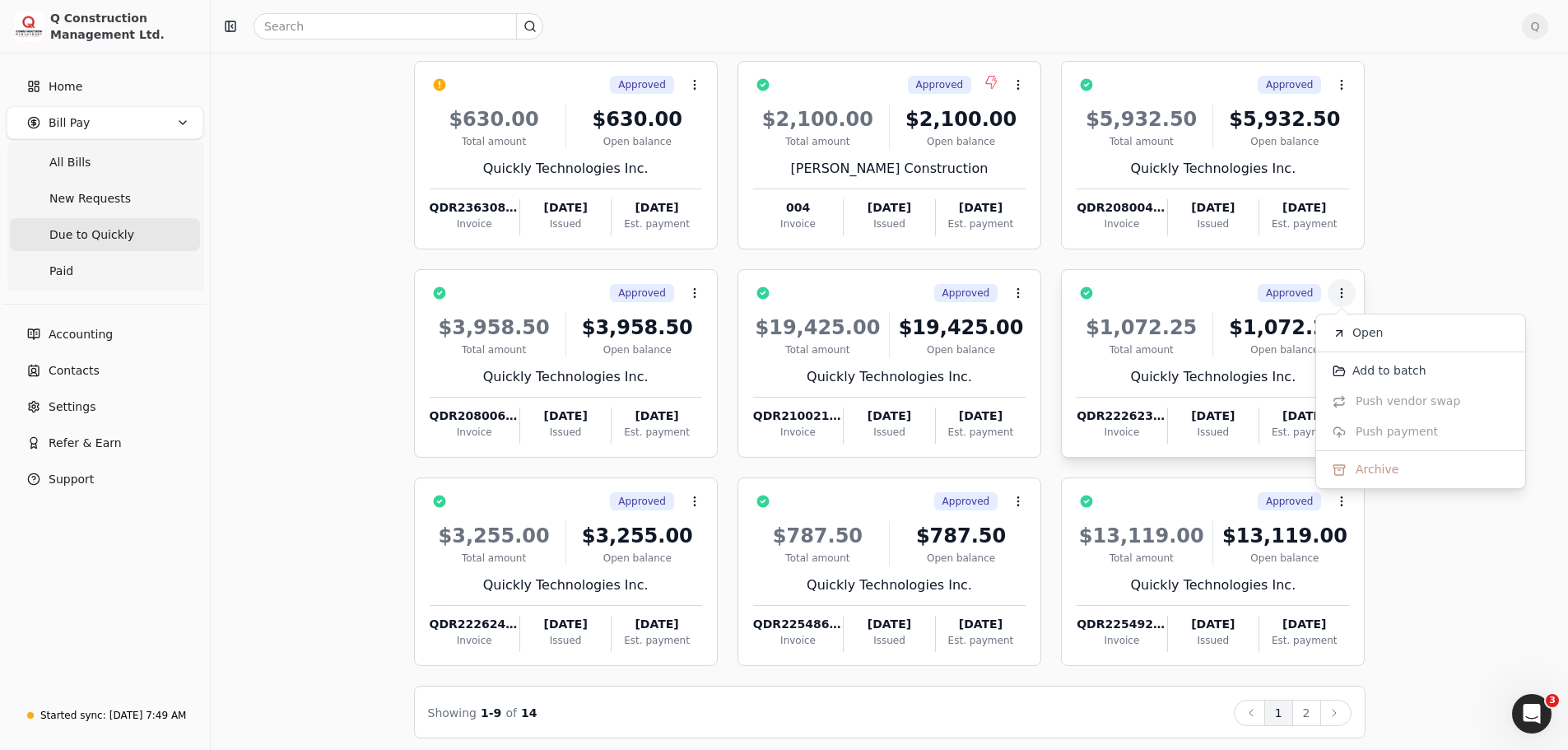
scroll to position [112, 0]
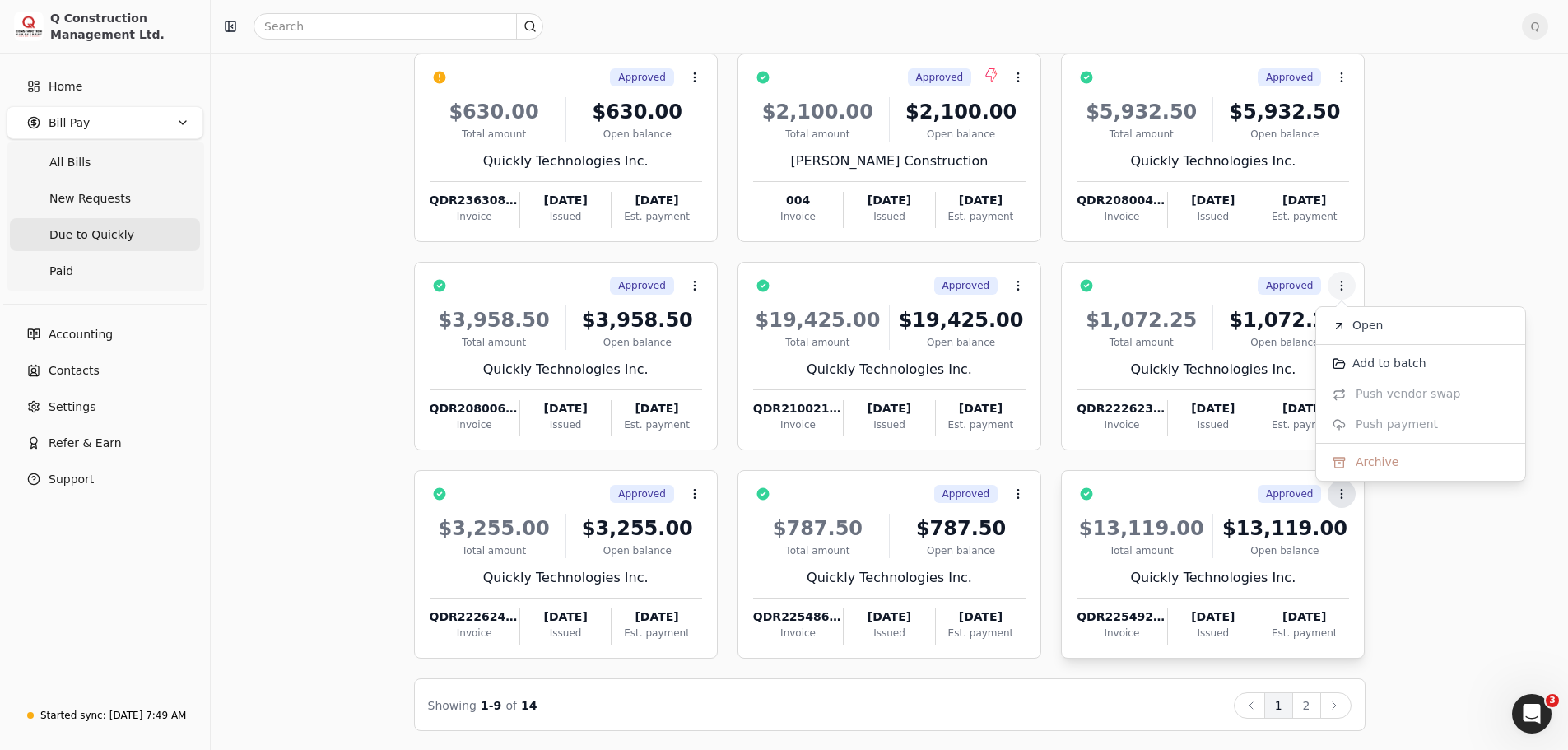
click at [1338, 499] on button "Context Menu Button" at bounding box center [1342, 494] width 28 height 28
click at [1014, 502] on button "Context Menu Button" at bounding box center [1018, 494] width 28 height 28
click at [689, 496] on icon at bounding box center [694, 493] width 13 height 13
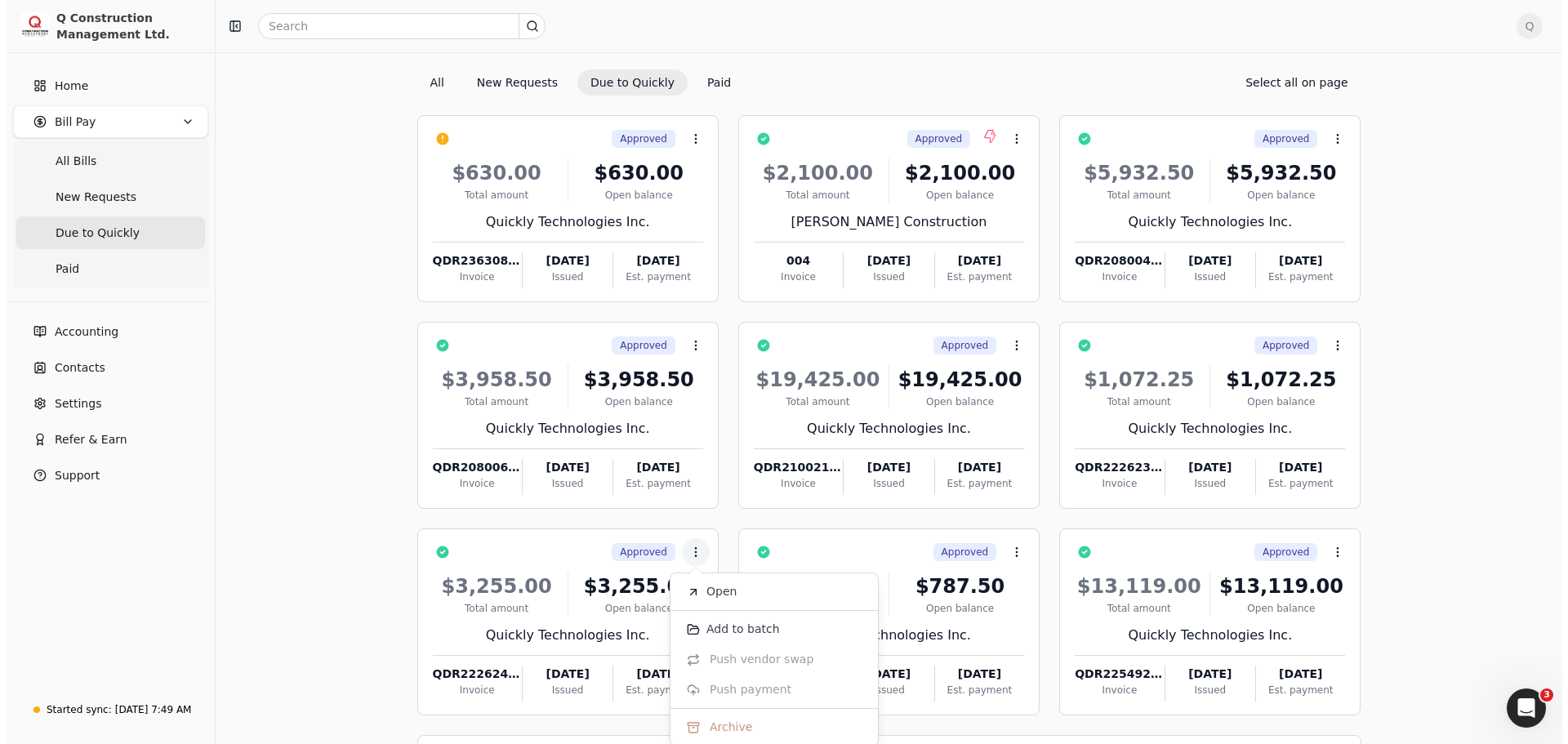
scroll to position [0, 0]
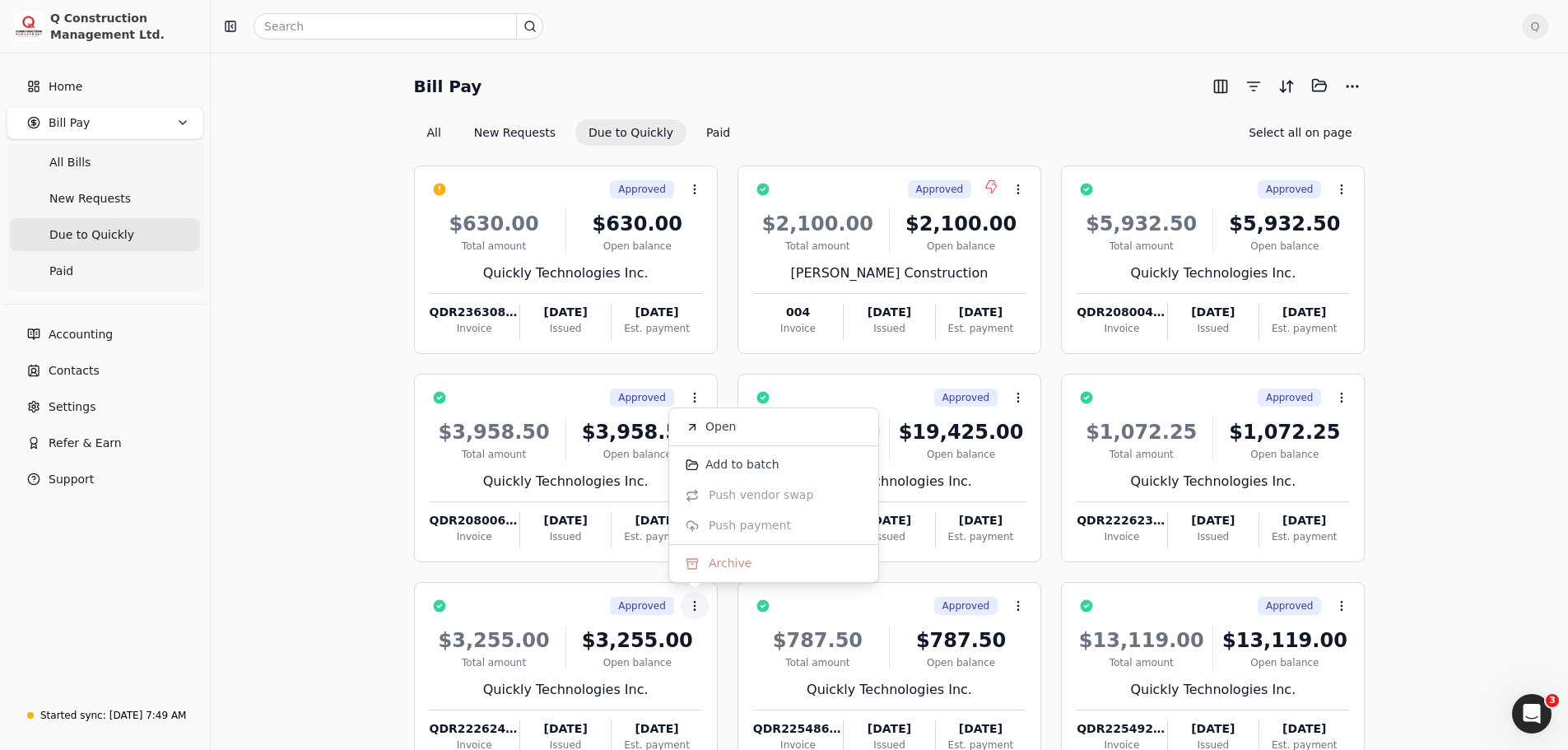
click at [1544, 24] on span "Q" at bounding box center [1535, 26] width 26 height 26
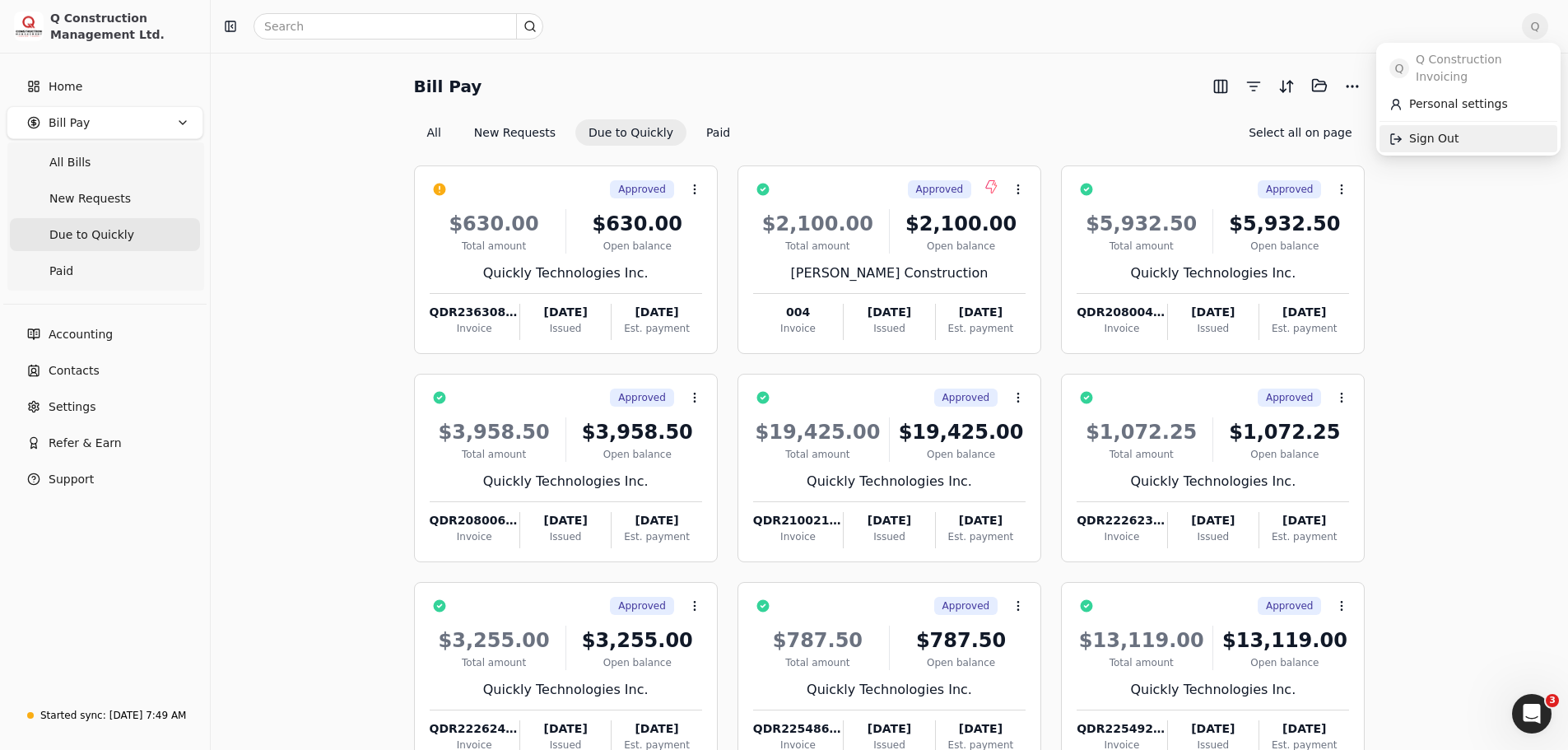
click at [1441, 130] on span "Sign Out" at bounding box center [1434, 139] width 49 height 18
